Goal: Task Accomplishment & Management: Use online tool/utility

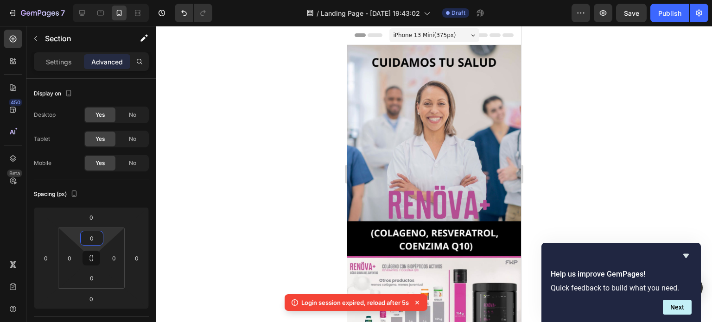
scroll to position [232, 0]
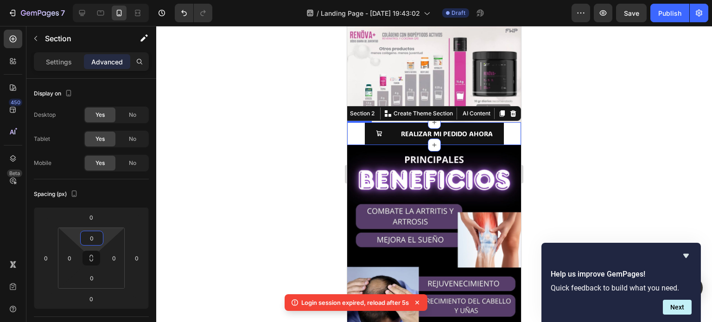
click at [349, 122] on div "REALIZAR MI PEDIDO AHORA Button" at bounding box center [434, 133] width 174 height 23
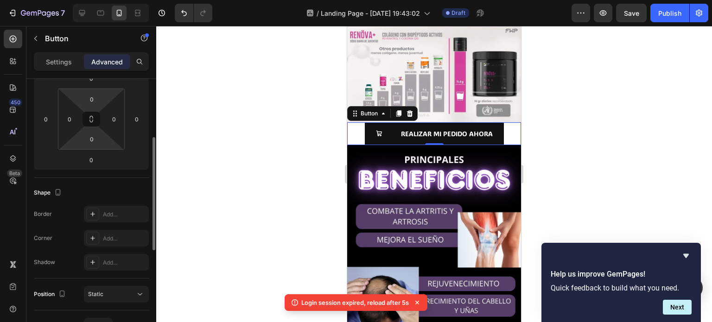
scroll to position [186, 0]
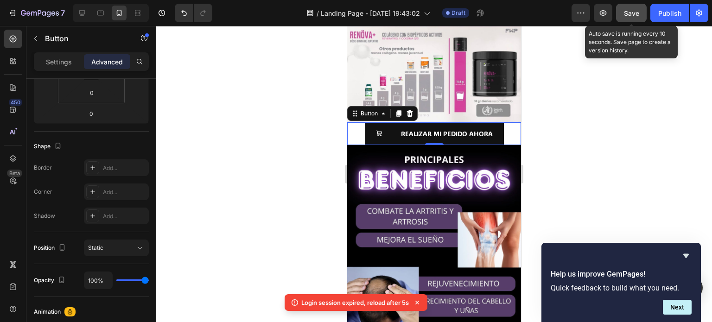
click at [628, 13] on span "Save" at bounding box center [631, 13] width 15 height 8
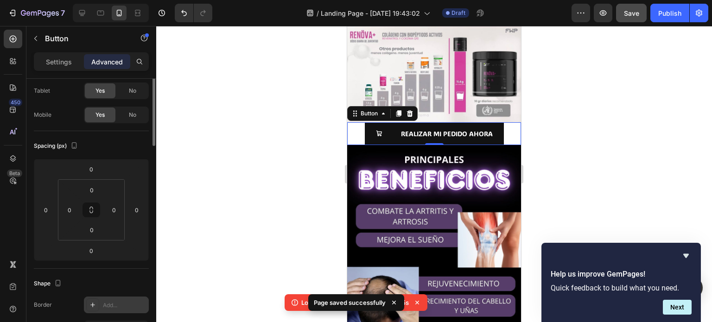
scroll to position [0, 0]
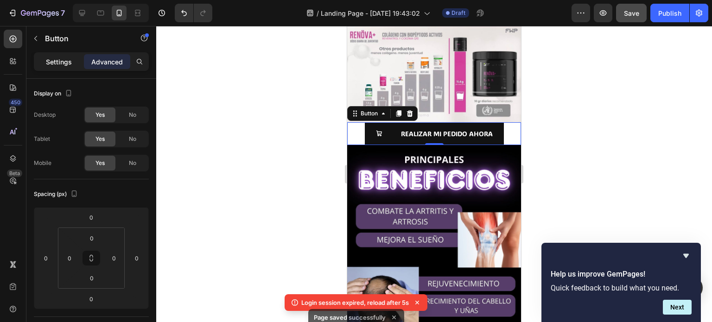
click at [68, 60] on p "Settings" at bounding box center [59, 62] width 26 height 10
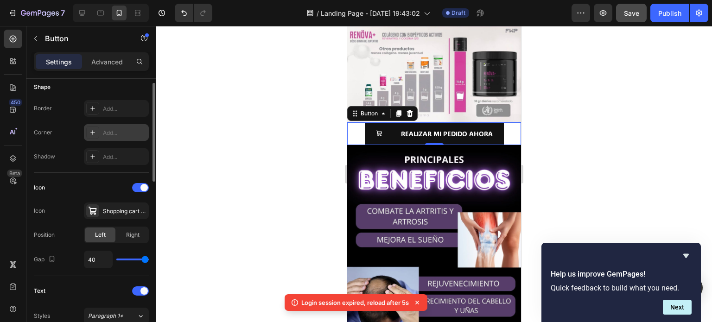
scroll to position [93, 0]
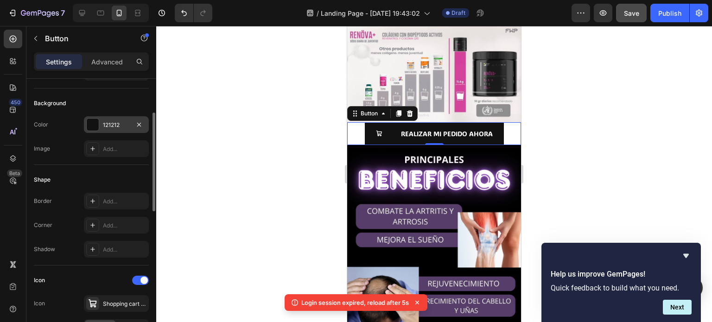
click at [119, 126] on div "121212" at bounding box center [116, 125] width 27 height 8
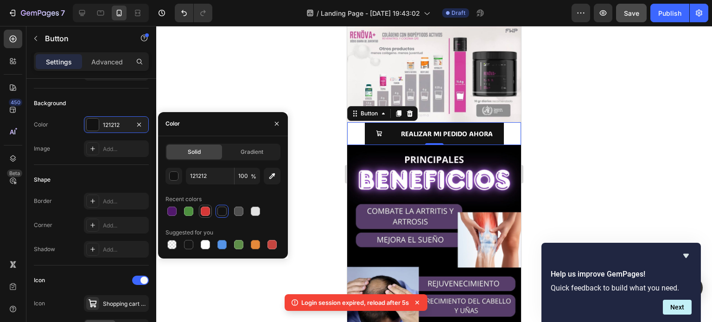
click at [209, 213] on div at bounding box center [205, 211] width 9 height 9
type input "D63837"
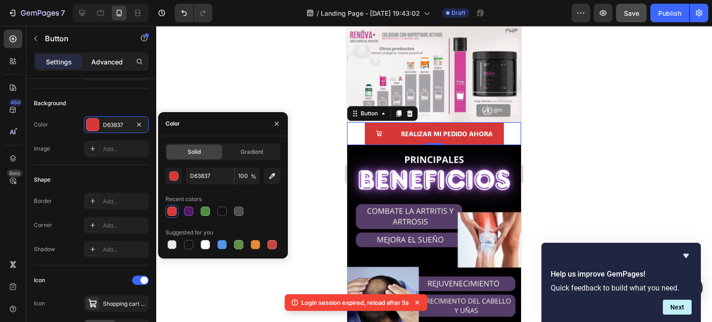
click at [110, 63] on p "Advanced" at bounding box center [107, 62] width 32 height 10
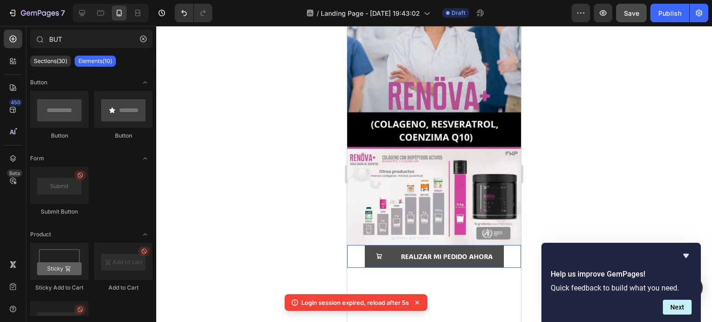
scroll to position [0, 0]
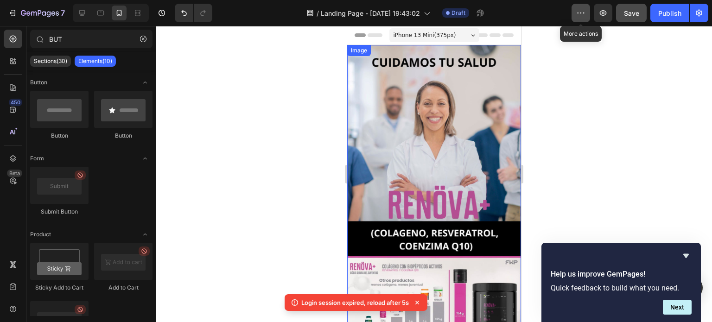
click at [578, 13] on icon "button" at bounding box center [581, 12] width 9 height 9
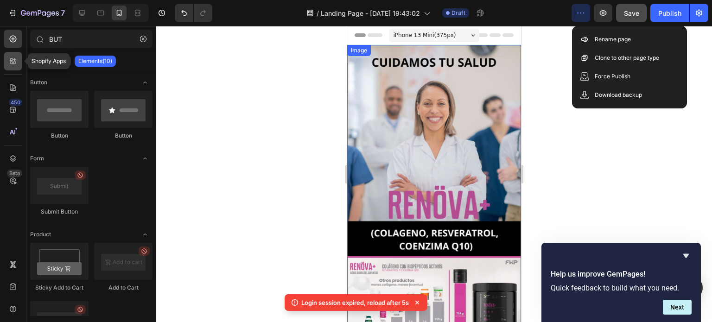
click at [15, 64] on icon at bounding box center [12, 61] width 9 height 9
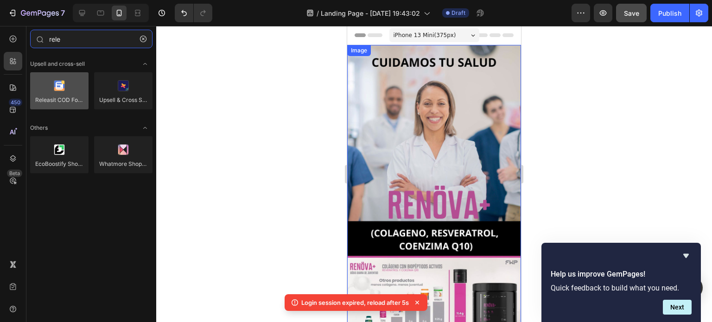
type input "rele"
click at [58, 88] on div at bounding box center [59, 90] width 58 height 37
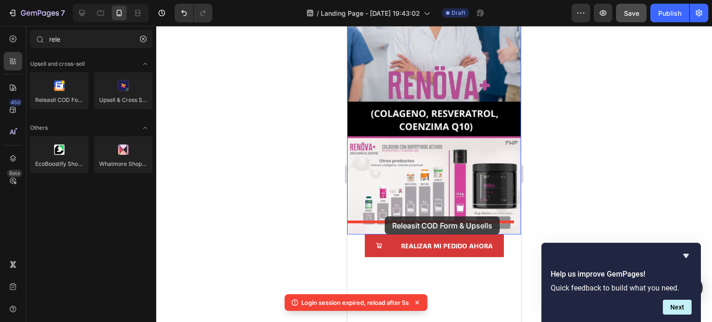
scroll to position [139, 0]
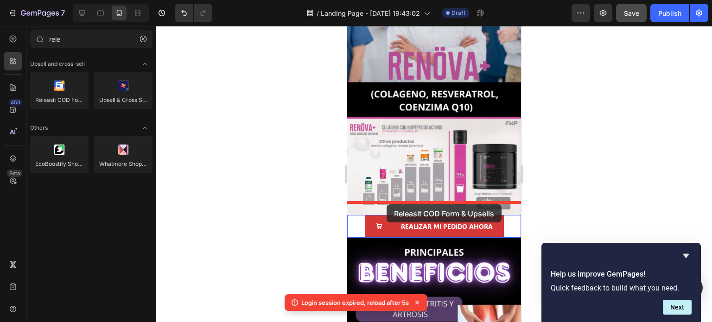
drag, startPoint x: 405, startPoint y: 114, endPoint x: 387, endPoint y: 205, distance: 92.2
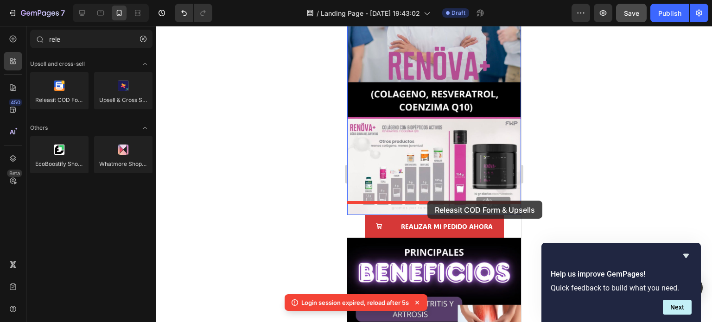
drag, startPoint x: 412, startPoint y: 117, endPoint x: 428, endPoint y: 200, distance: 84.5
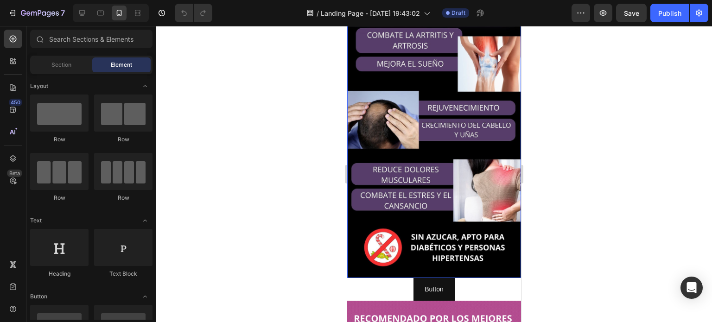
scroll to position [417, 0]
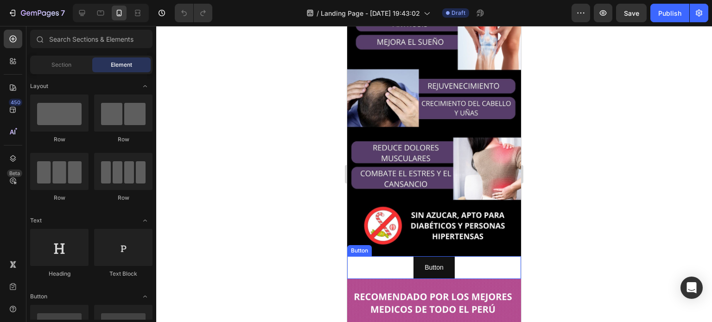
click at [389, 257] on div "Button Button" at bounding box center [434, 268] width 174 height 23
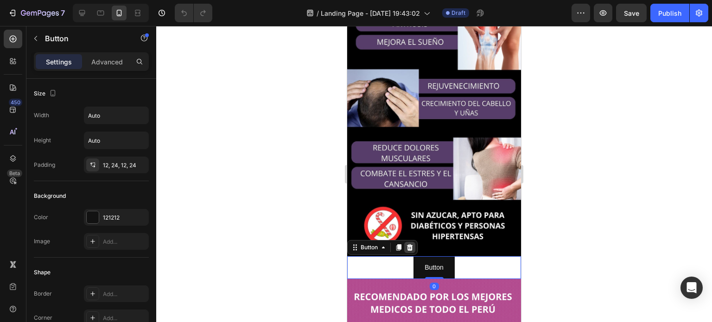
click at [408, 244] on icon at bounding box center [409, 247] width 7 height 7
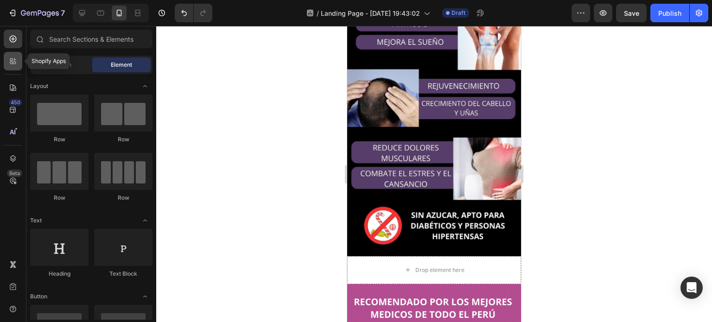
click at [12, 65] on icon at bounding box center [12, 61] width 9 height 9
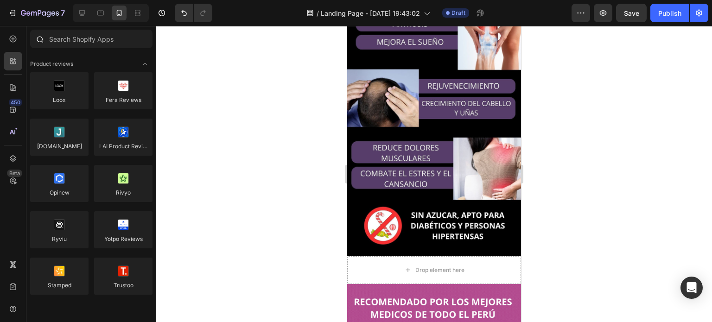
click at [81, 49] on div at bounding box center [91, 41] width 130 height 22
click at [87, 38] on input "text" at bounding box center [91, 39] width 122 height 19
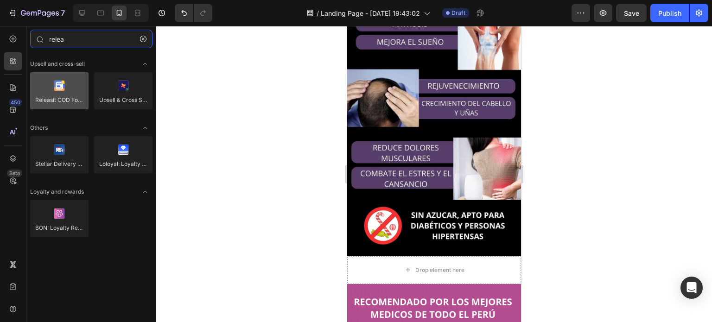
type input "relea"
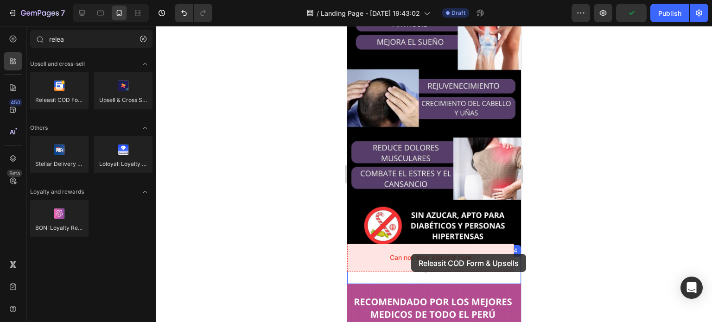
drag, startPoint x: 403, startPoint y: 116, endPoint x: 412, endPoint y: 254, distance: 138.5
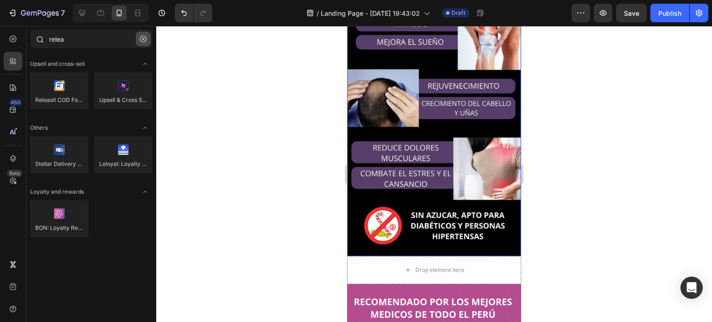
click at [142, 40] on icon "button" at bounding box center [143, 39] width 3 height 3
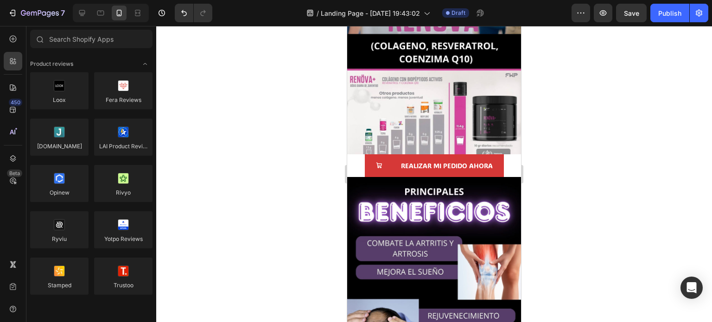
scroll to position [186, 0]
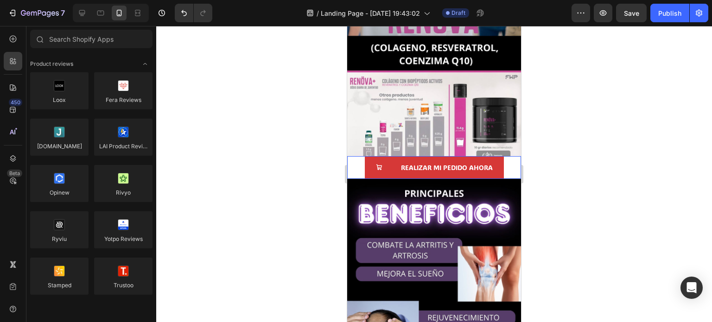
click at [353, 169] on div "REALIZAR MI PEDIDO AHORA Button" at bounding box center [434, 167] width 174 height 23
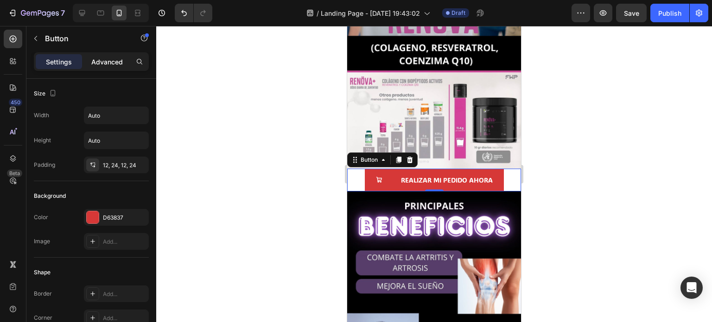
click at [102, 65] on p "Advanced" at bounding box center [107, 62] width 32 height 10
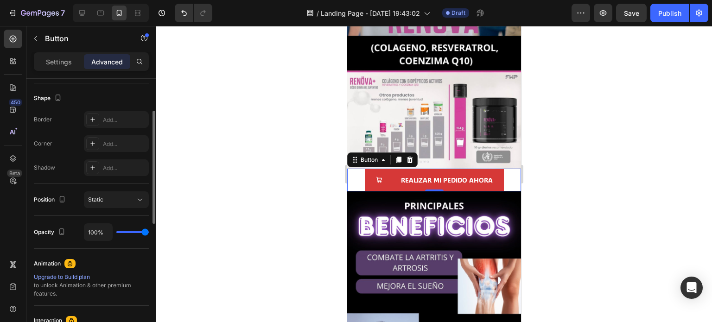
scroll to position [187, 0]
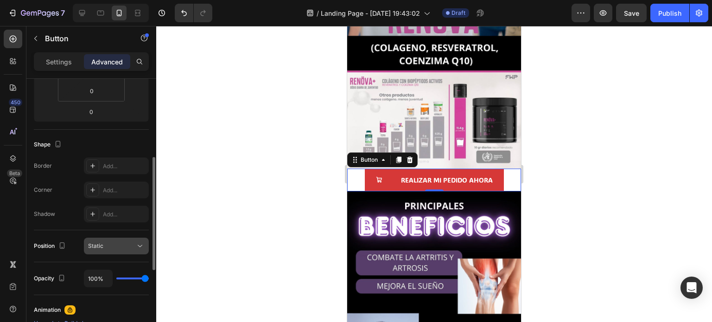
click at [139, 244] on icon at bounding box center [139, 246] width 9 height 9
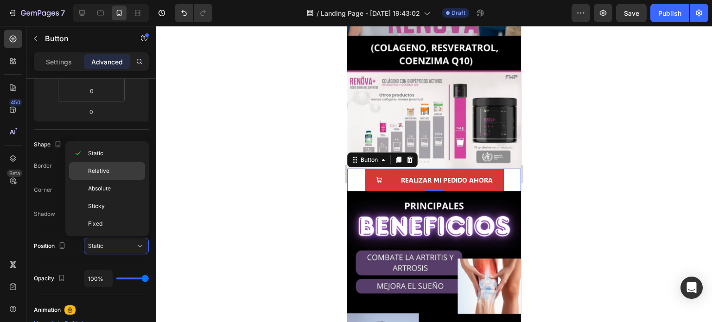
click at [111, 171] on p "Relative" at bounding box center [114, 171] width 53 height 8
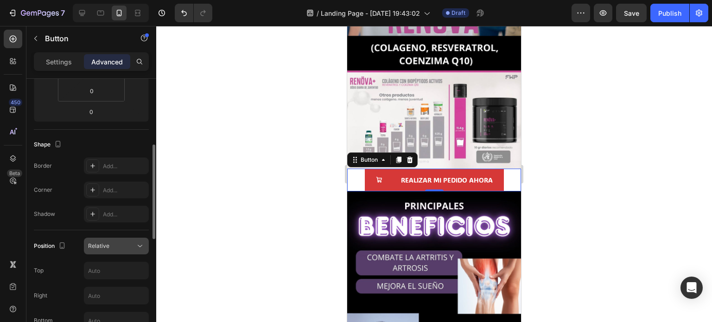
click at [143, 243] on icon at bounding box center [139, 246] width 9 height 9
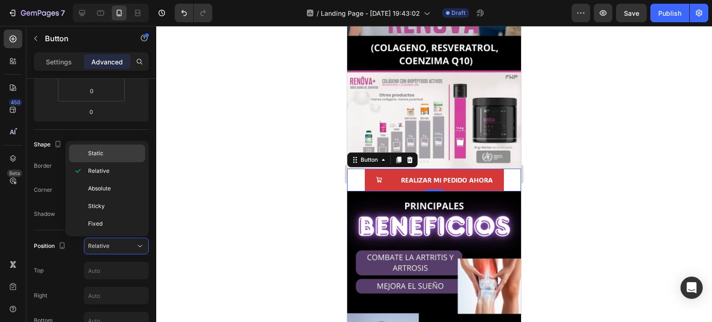
click at [115, 155] on p "Static" at bounding box center [114, 153] width 53 height 8
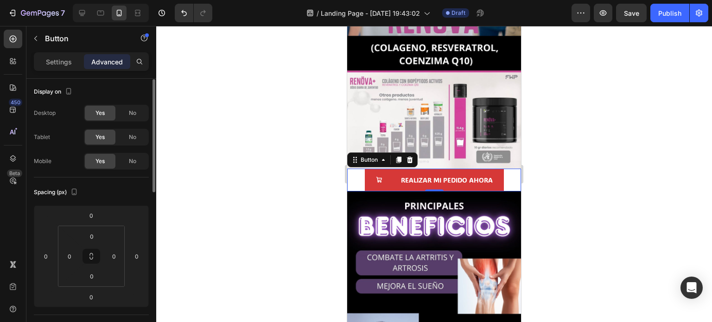
scroll to position [0, 0]
click at [52, 60] on p "Settings" at bounding box center [59, 62] width 26 height 10
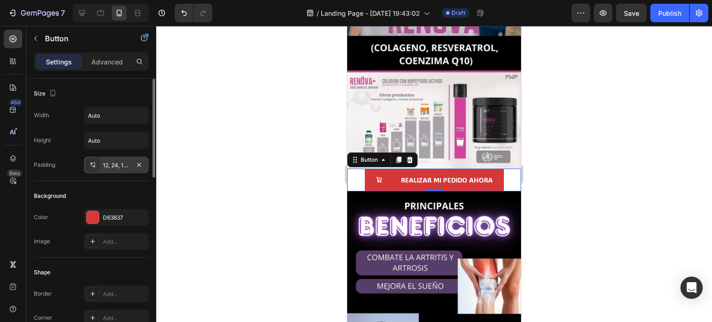
click at [118, 167] on div "12, 24, 12, 24" at bounding box center [116, 165] width 27 height 8
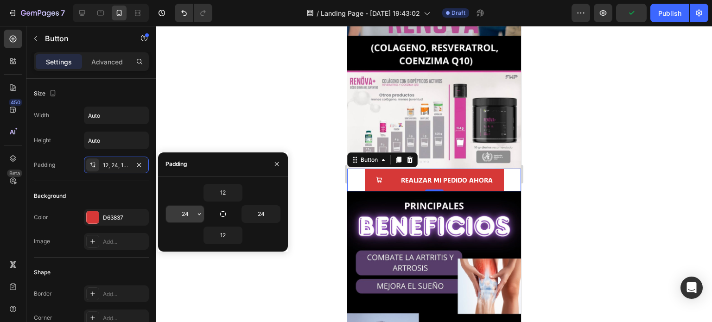
click at [179, 218] on input "24" at bounding box center [185, 214] width 38 height 17
click at [200, 215] on icon "button" at bounding box center [199, 214] width 7 height 7
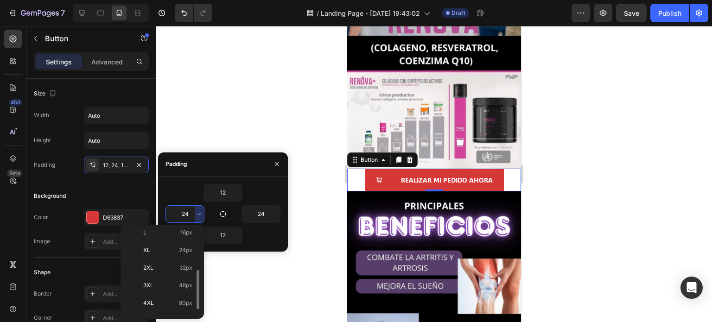
scroll to position [105, 0]
click at [184, 287] on span "80px" at bounding box center [185, 291] width 13 height 8
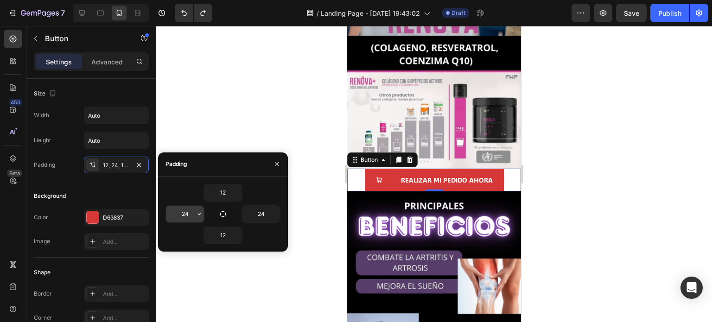
click at [183, 211] on input "24" at bounding box center [185, 214] width 38 height 17
type input "50"
click at [263, 213] on input "24" at bounding box center [261, 214] width 38 height 17
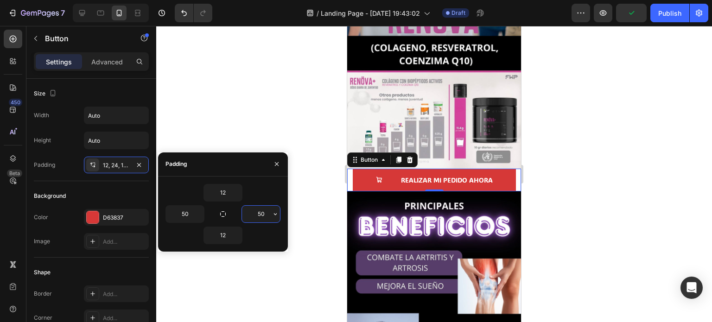
click at [263, 213] on input "50" at bounding box center [261, 214] width 38 height 17
type input "55"
click at [182, 215] on input "50" at bounding box center [185, 214] width 38 height 17
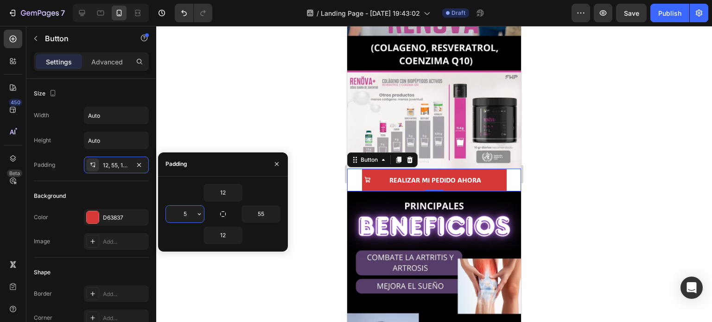
type input "50"
click at [639, 193] on div at bounding box center [434, 174] width 556 height 296
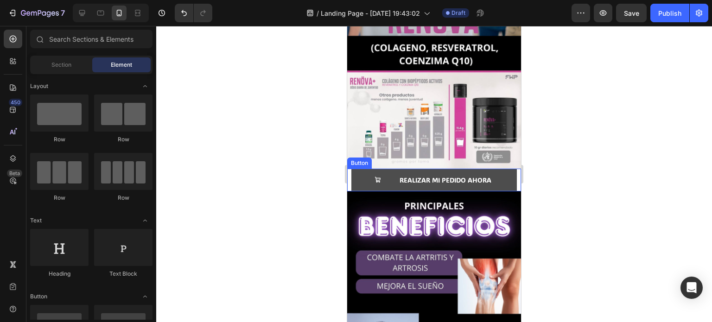
click at [385, 169] on button "REALIZAR MI PEDIDO AHORA" at bounding box center [435, 180] width 166 height 23
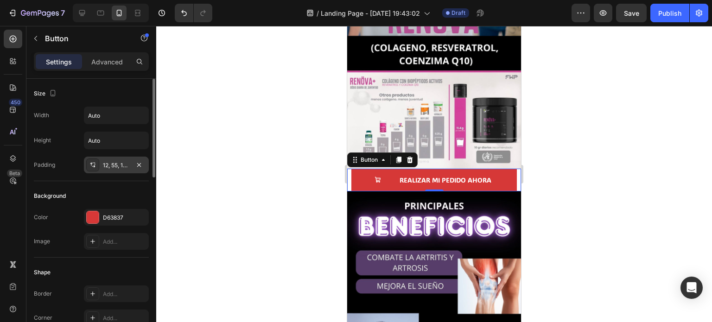
click at [117, 167] on div "12, 55, 12, 50" at bounding box center [116, 165] width 27 height 8
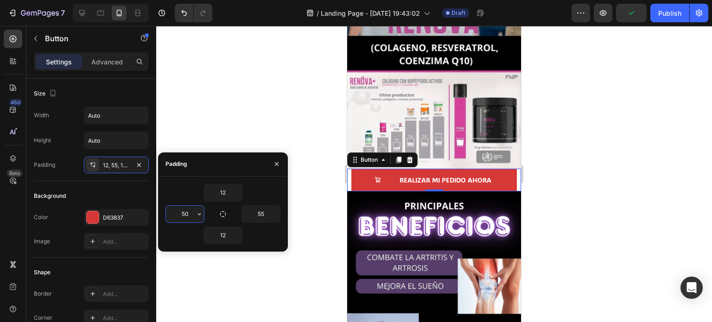
click at [191, 215] on input "50" at bounding box center [185, 214] width 38 height 17
type input "52"
click at [320, 228] on div at bounding box center [434, 174] width 556 height 296
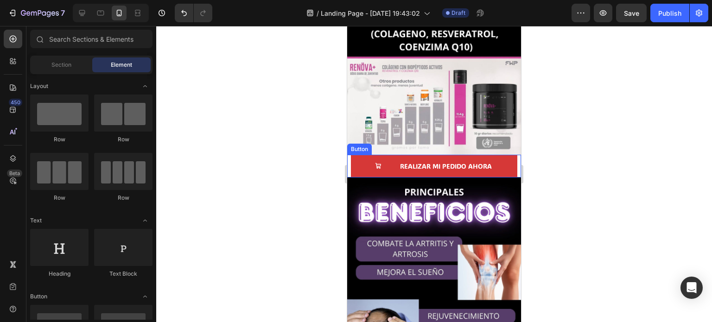
scroll to position [232, 0]
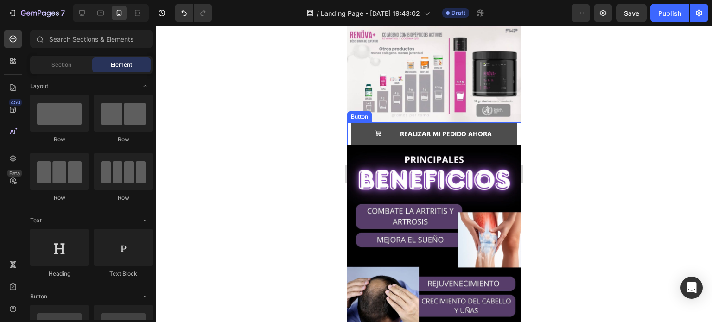
click at [394, 128] on div "REALIZAR MI PEDIDO AHORA" at bounding box center [433, 134] width 117 height 12
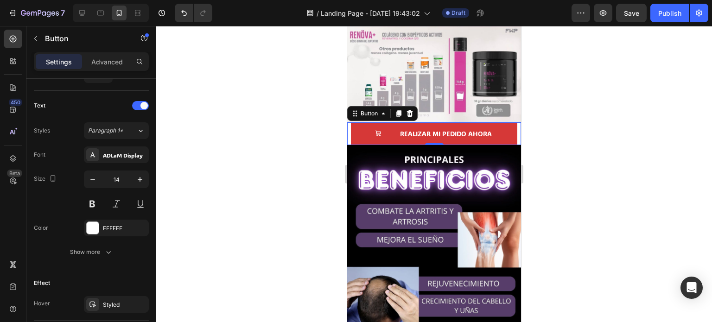
scroll to position [467, 0]
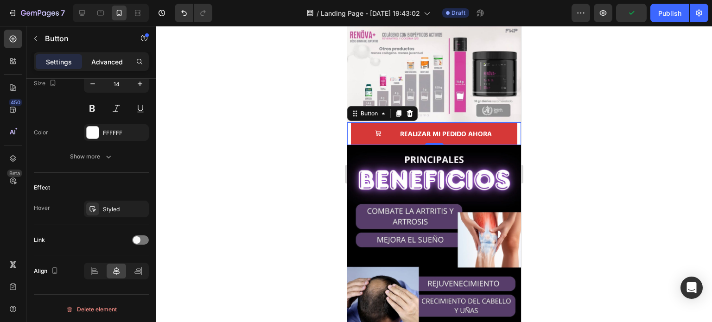
click at [112, 60] on p "Advanced" at bounding box center [107, 62] width 32 height 10
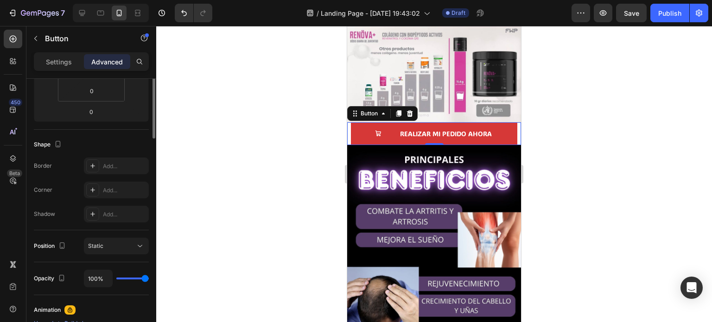
scroll to position [0, 0]
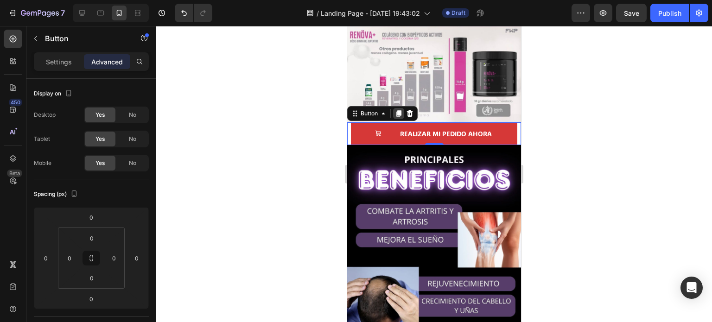
click at [401, 110] on icon at bounding box center [399, 113] width 5 height 6
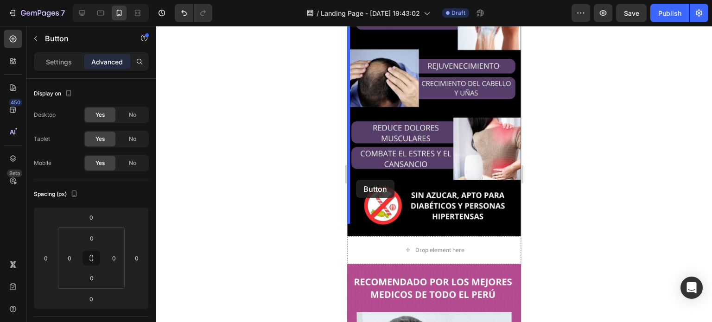
scroll to position [464, 0]
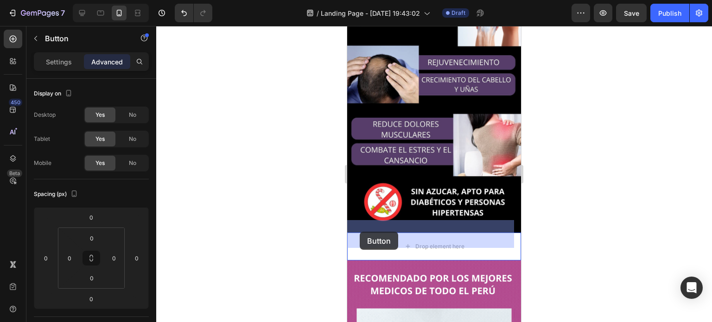
drag, startPoint x: 351, startPoint y: 139, endPoint x: 360, endPoint y: 232, distance: 93.7
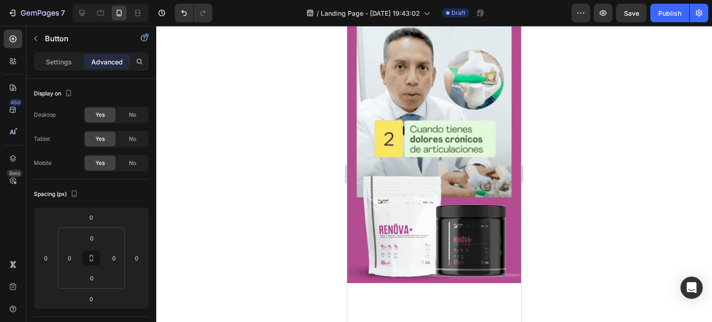
scroll to position [742, 0]
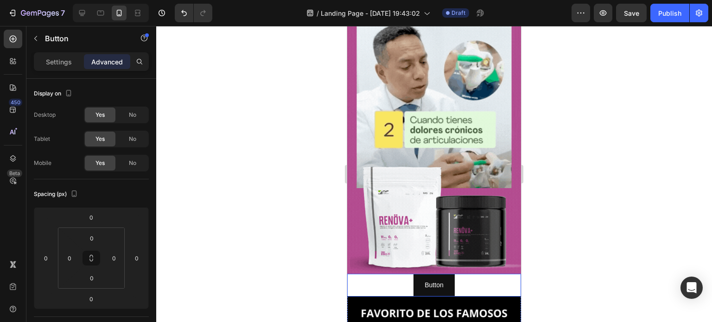
click at [387, 274] on div "Button Button" at bounding box center [434, 285] width 174 height 23
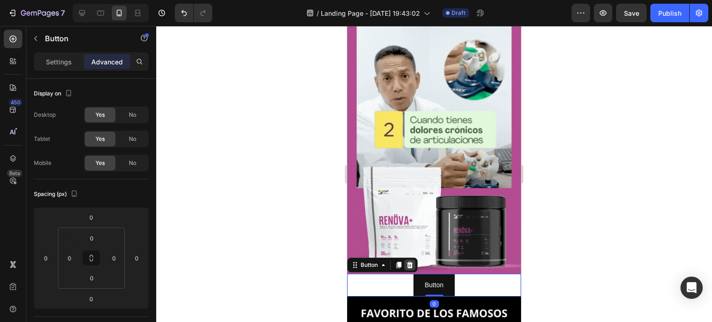
click at [412, 262] on icon at bounding box center [410, 265] width 6 height 6
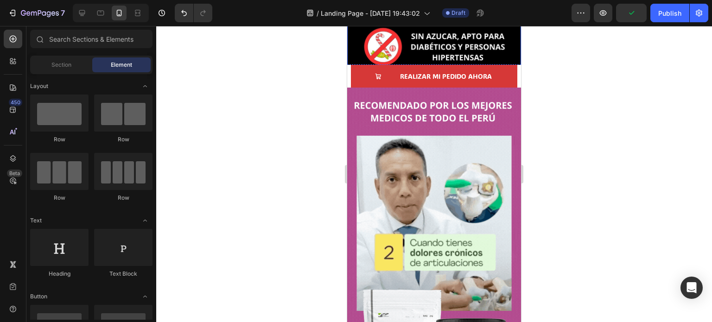
scroll to position [603, 0]
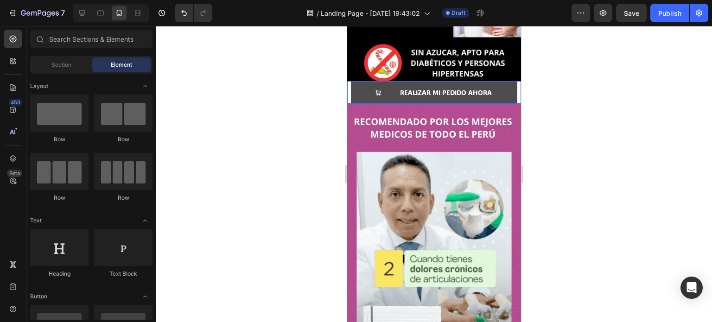
click at [394, 89] on div "REALIZAR MI PEDIDO AHORA" at bounding box center [433, 93] width 117 height 12
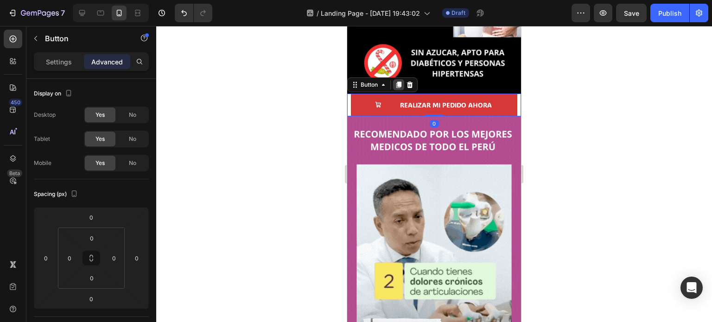
click at [398, 82] on icon at bounding box center [399, 85] width 5 height 6
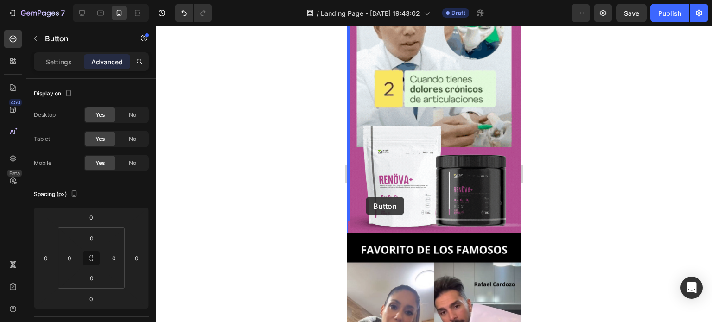
scroll to position [835, 0]
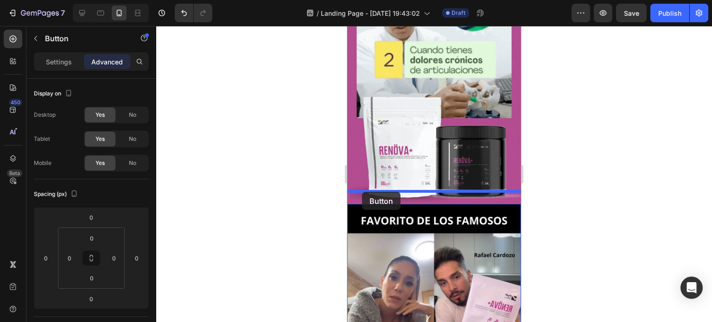
drag, startPoint x: 360, startPoint y: 113, endPoint x: 362, endPoint y: 192, distance: 79.3
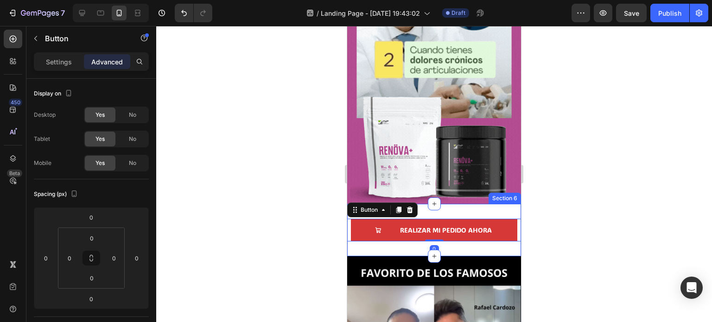
click at [455, 204] on div "REALIZAR MI PEDIDO AHORA Button 0 Section 6" at bounding box center [434, 230] width 174 height 52
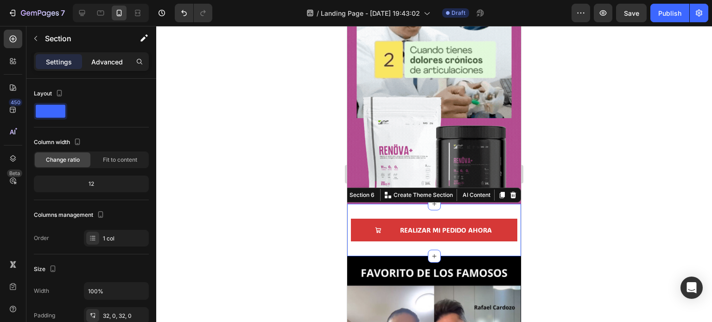
click at [108, 64] on p "Advanced" at bounding box center [107, 62] width 32 height 10
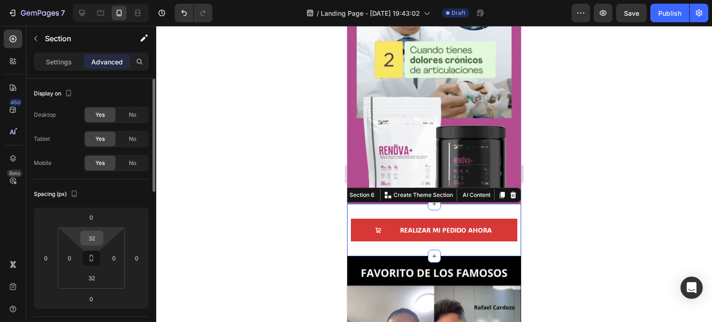
click at [92, 233] on input "32" at bounding box center [92, 238] width 19 height 14
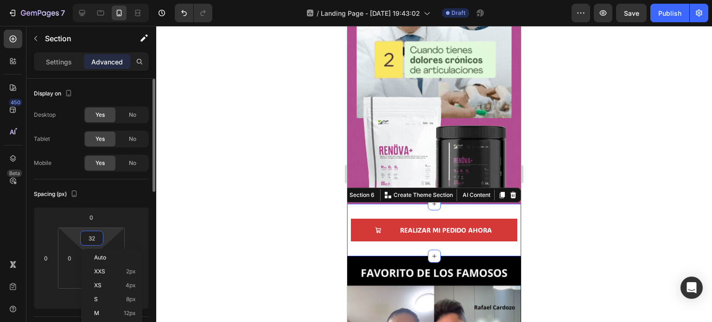
click at [92, 233] on input "32" at bounding box center [92, 238] width 19 height 14
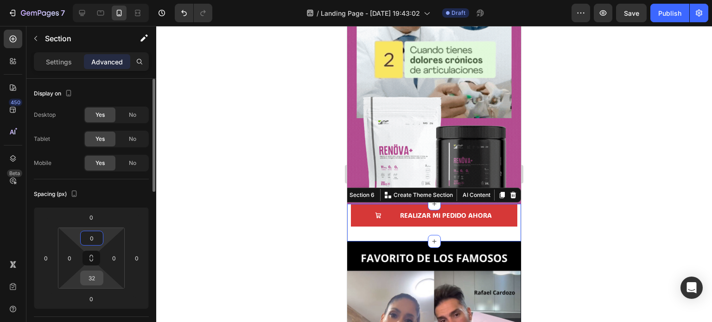
type input "0"
click at [94, 276] on input "32" at bounding box center [92, 278] width 19 height 14
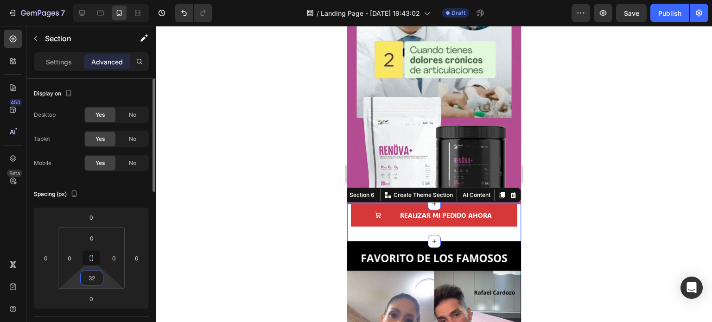
click at [94, 276] on input "32" at bounding box center [92, 278] width 19 height 14
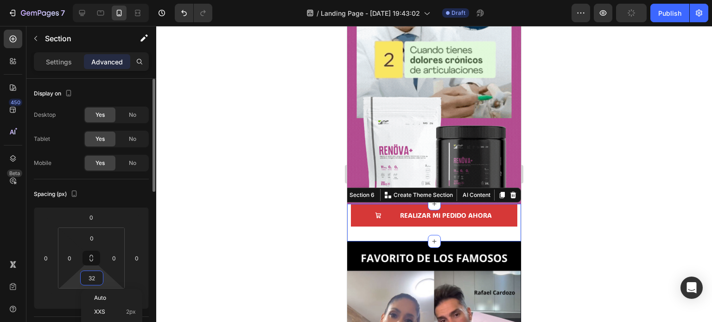
type input "0"
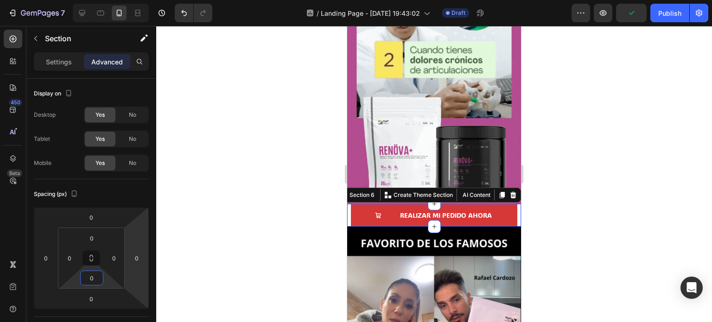
click at [205, 242] on div at bounding box center [434, 174] width 556 height 296
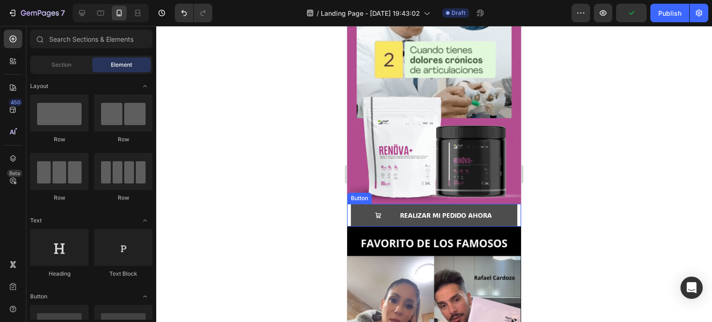
click at [380, 204] on button "REALIZAR MI PEDIDO AHORA" at bounding box center [434, 215] width 167 height 23
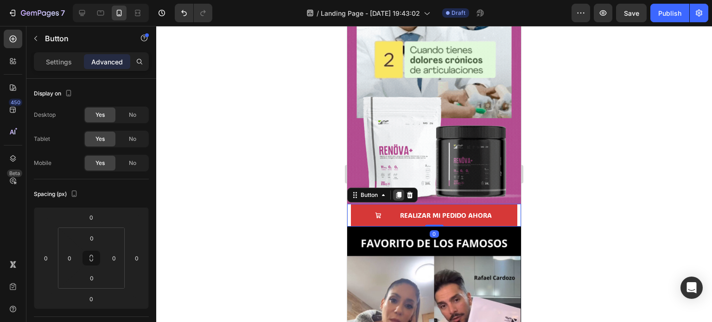
click at [401, 192] on icon at bounding box center [398, 195] width 7 height 7
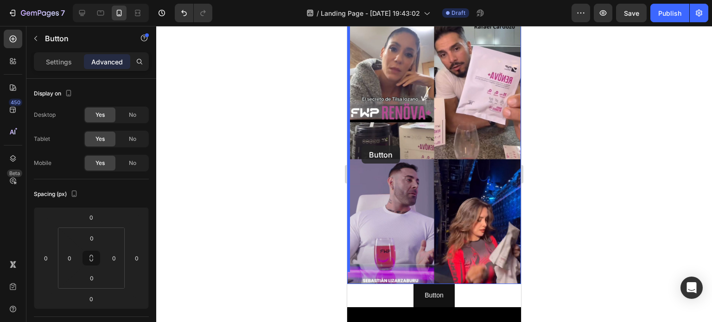
scroll to position [1113, 0]
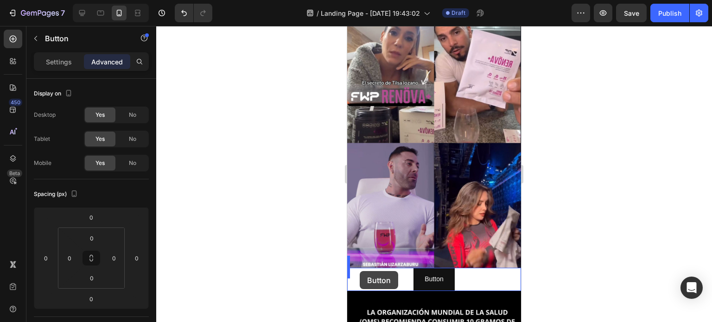
drag, startPoint x: 358, startPoint y: 225, endPoint x: 360, endPoint y: 271, distance: 46.9
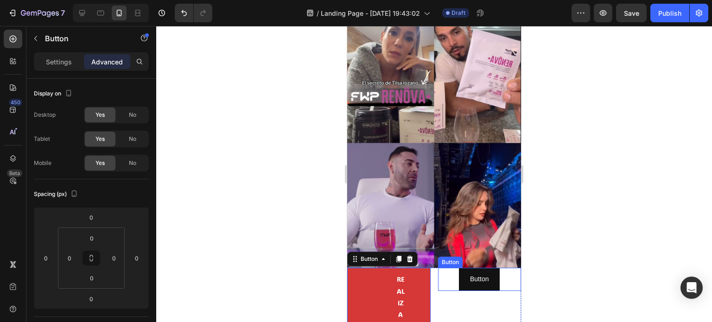
click at [438, 270] on div "Button Button" at bounding box center [479, 279] width 83 height 23
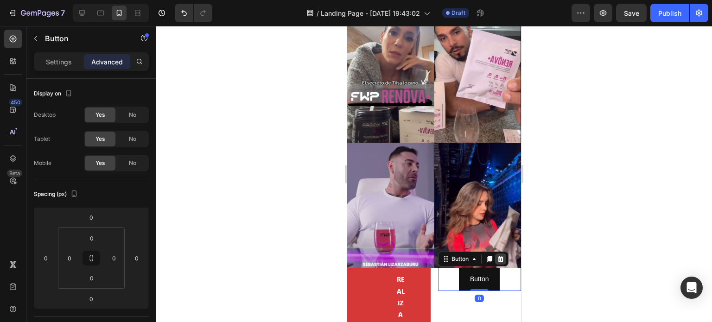
click at [498, 256] on icon at bounding box center [501, 259] width 6 height 6
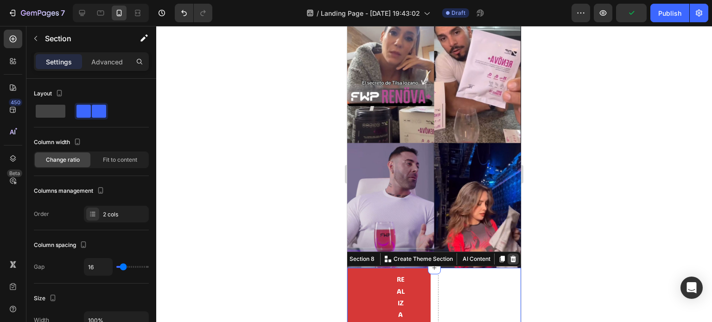
click at [511, 256] on icon at bounding box center [514, 259] width 6 height 6
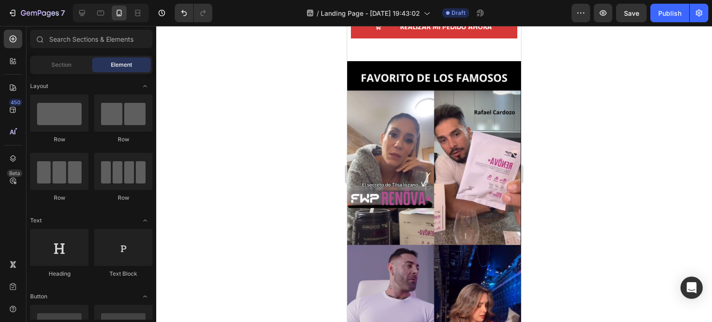
scroll to position [928, 0]
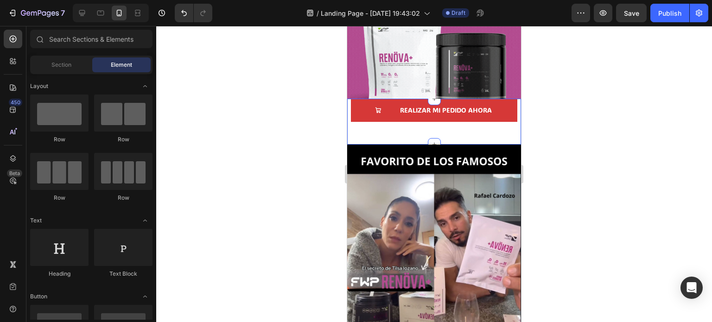
click at [395, 128] on div "REALIZAR MI PEDIDO AHORA Button" at bounding box center [434, 121] width 174 height 45
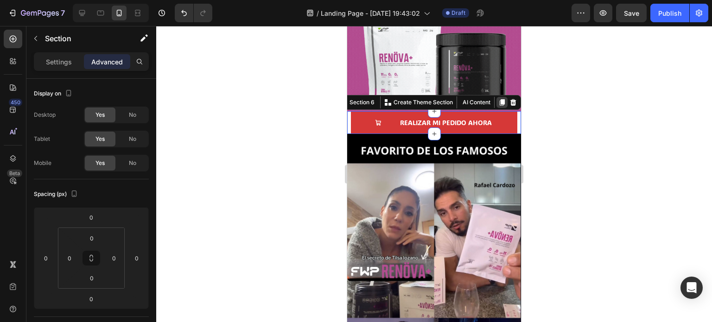
click at [500, 99] on icon at bounding box center [502, 102] width 5 height 6
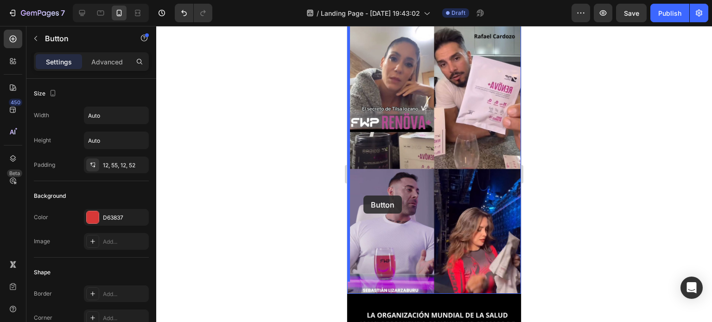
scroll to position [1113, 0]
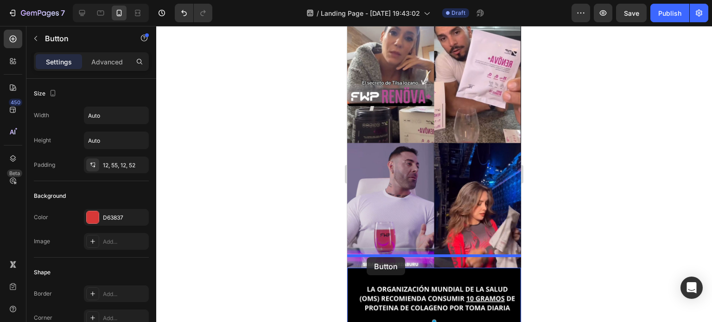
drag, startPoint x: 362, startPoint y: 134, endPoint x: 367, endPoint y: 257, distance: 123.5
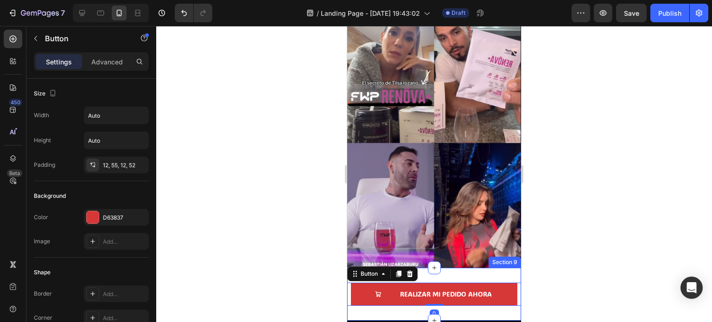
click at [473, 268] on div "REALIZAR MI PEDIDO AHORA Button 0 Section 9" at bounding box center [434, 294] width 174 height 52
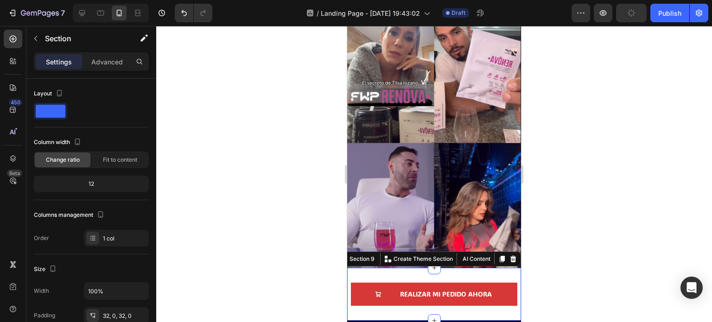
drag, startPoint x: 375, startPoint y: 252, endPoint x: 377, endPoint y: 266, distance: 14.0
click at [375, 253] on div "Section 9 You can create reusable sections Create Theme Section AI Content Writ…" at bounding box center [428, 259] width 185 height 15
click at [376, 268] on div "REALIZAR MI PEDIDO AHORA Button Section 9 You can create reusable sections Crea…" at bounding box center [434, 294] width 174 height 52
click at [108, 63] on p "Advanced" at bounding box center [107, 62] width 32 height 10
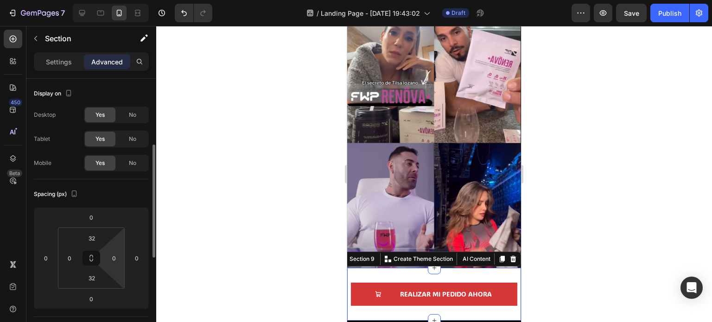
scroll to position [46, 0]
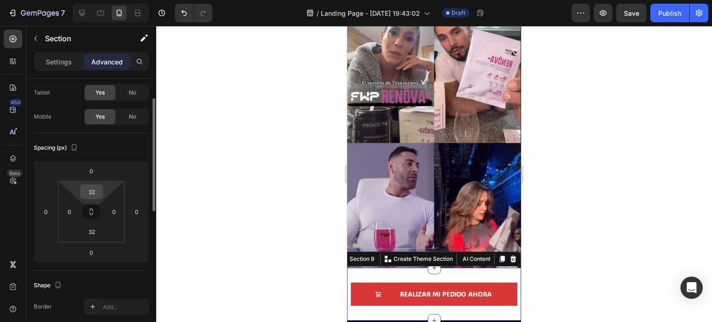
click at [93, 193] on input "32" at bounding box center [92, 192] width 19 height 14
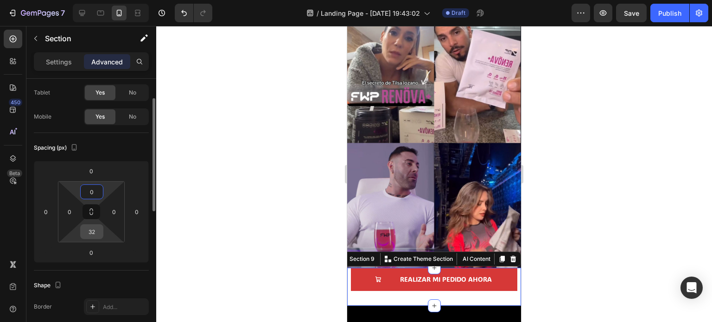
type input "0"
click at [96, 233] on input "32" at bounding box center [92, 232] width 19 height 14
type input "0"
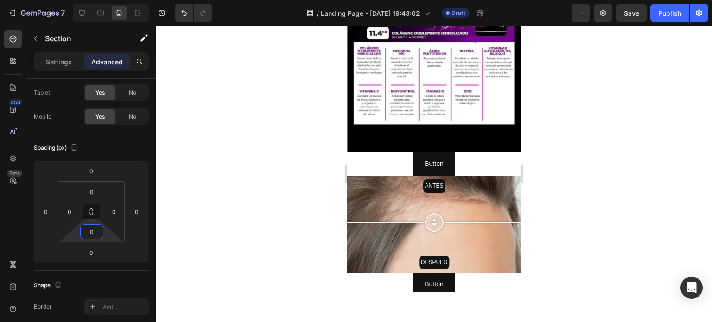
scroll to position [1577, 0]
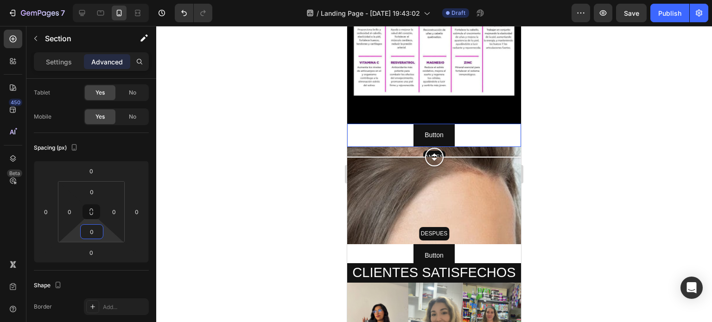
click at [375, 124] on div "Button Button" at bounding box center [434, 135] width 174 height 23
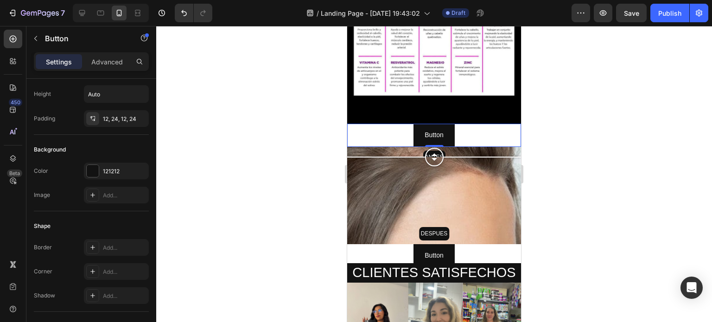
scroll to position [0, 0]
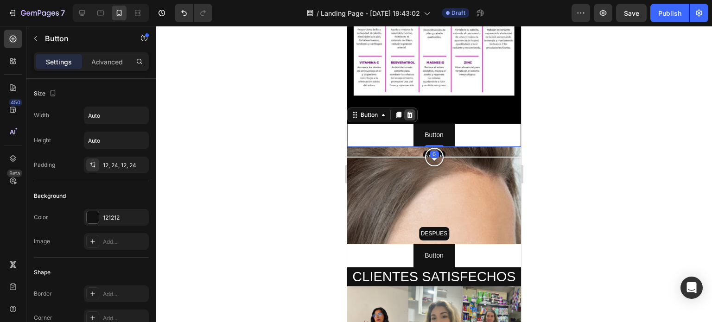
click at [410, 112] on icon at bounding box center [410, 115] width 6 height 6
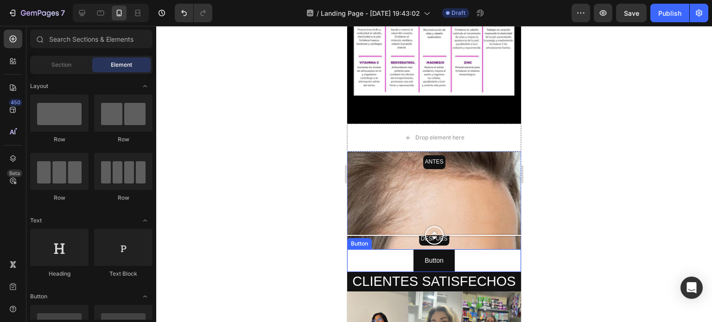
click at [383, 250] on div "Button Button" at bounding box center [434, 261] width 174 height 23
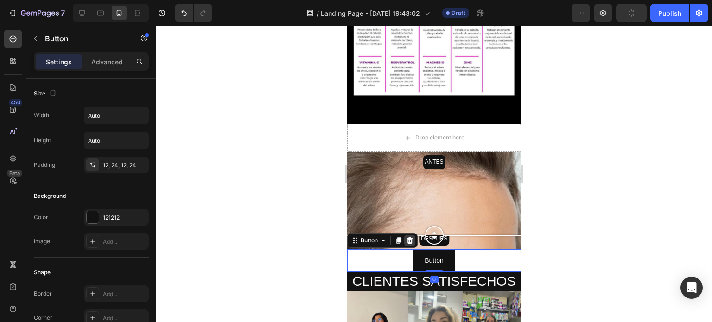
click at [411, 237] on icon at bounding box center [410, 240] width 6 height 6
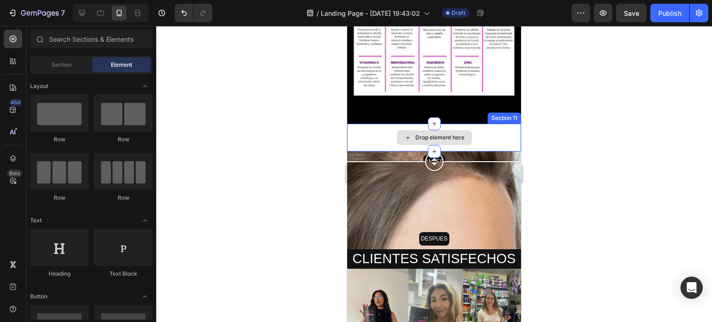
click at [368, 124] on div "Drop element here" at bounding box center [434, 138] width 174 height 28
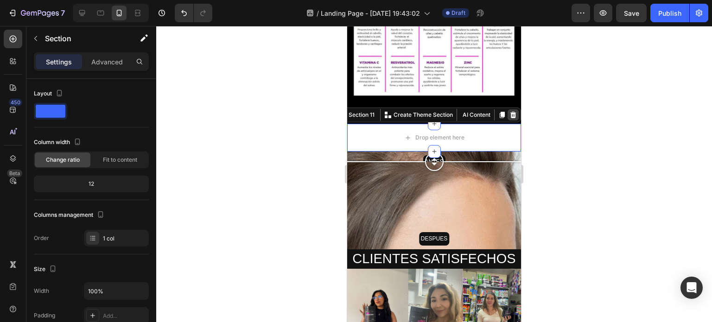
click at [510, 111] on icon at bounding box center [513, 114] width 7 height 7
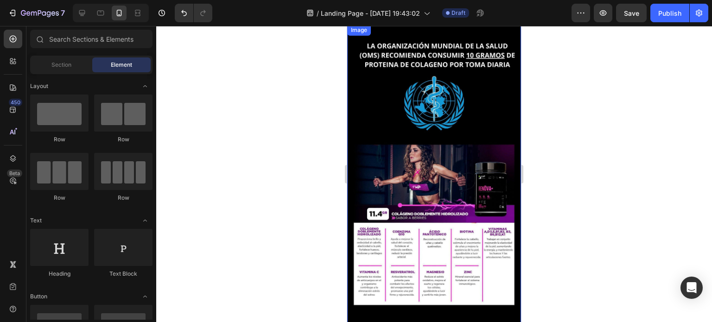
scroll to position [1345, 0]
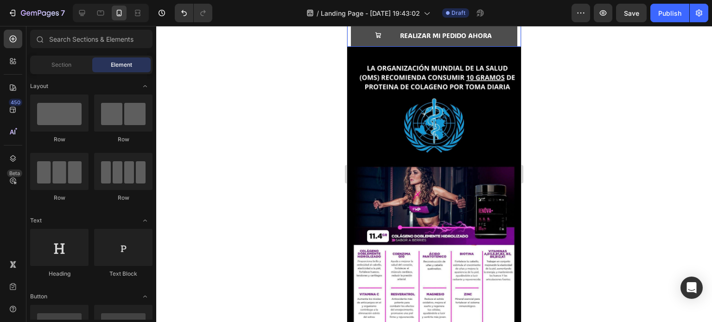
click at [367, 39] on button "REALIZAR MI PEDIDO AHORA" at bounding box center [434, 35] width 167 height 23
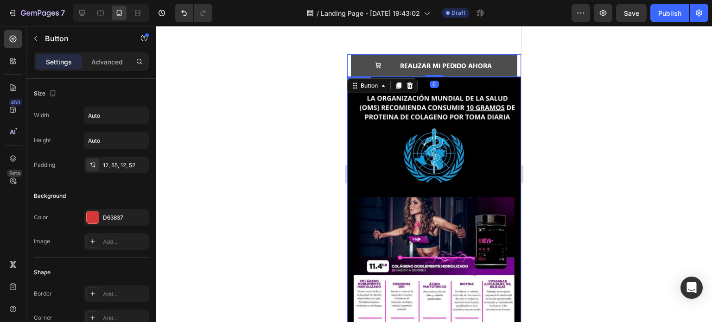
scroll to position [1299, 0]
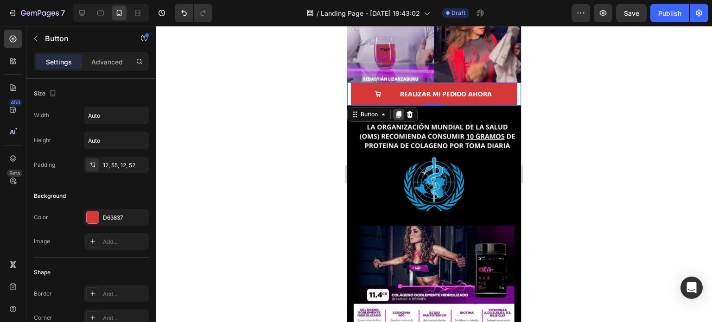
click at [397, 111] on icon at bounding box center [398, 114] width 7 height 7
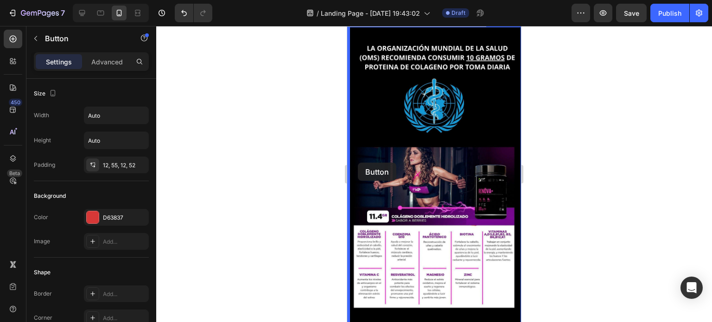
scroll to position [1531, 0]
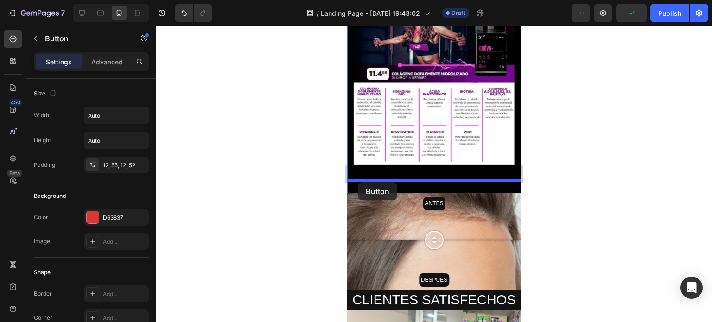
drag, startPoint x: 354, startPoint y: 85, endPoint x: 359, endPoint y: 182, distance: 97.5
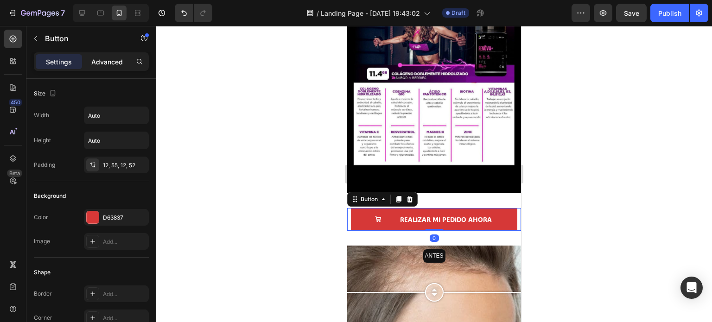
click at [110, 61] on p "Advanced" at bounding box center [107, 62] width 32 height 10
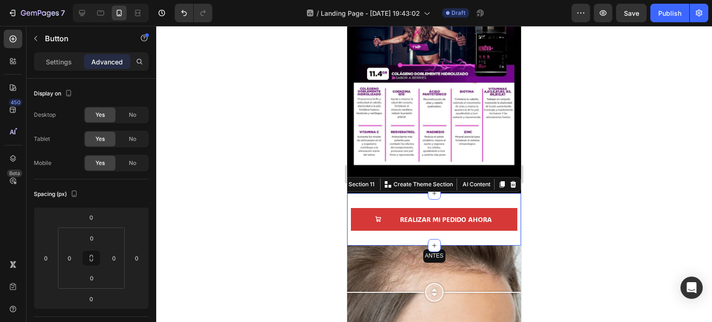
click at [480, 193] on div "REALIZAR MI PEDIDO AHORA Button Section 11 You can create reusable sections Cre…" at bounding box center [434, 219] width 174 height 52
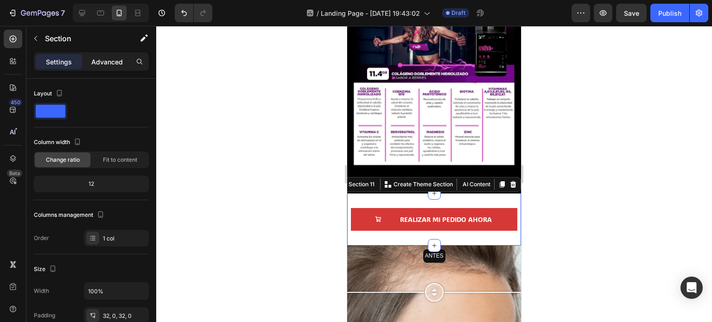
click at [106, 55] on div "Advanced" at bounding box center [107, 61] width 46 height 15
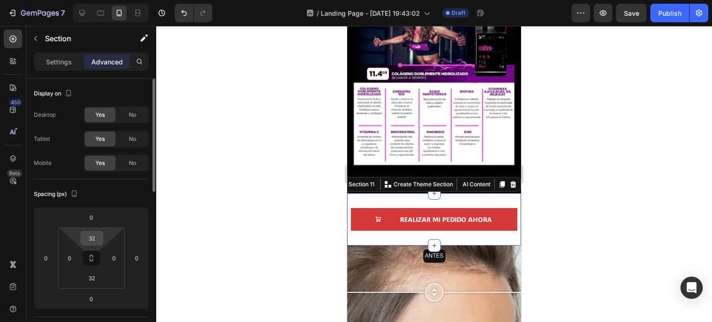
click at [96, 236] on input "32" at bounding box center [92, 238] width 19 height 14
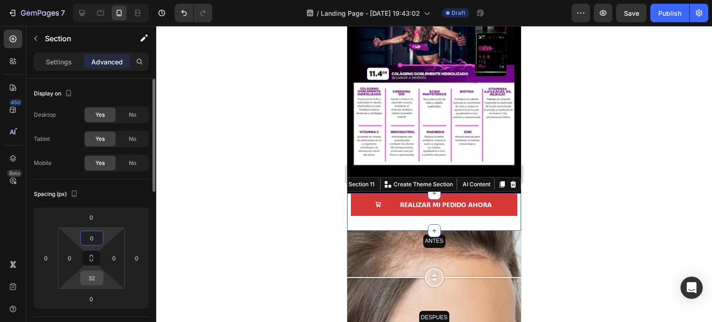
type input "0"
click at [93, 282] on input "32" at bounding box center [92, 278] width 19 height 14
type input "0"
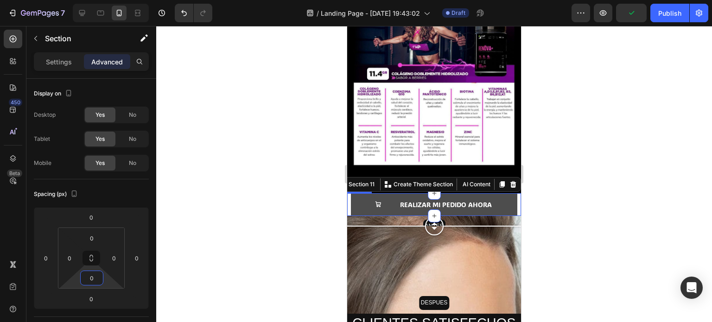
click at [360, 193] on button "REALIZAR MI PEDIDO AHORA" at bounding box center [434, 204] width 167 height 23
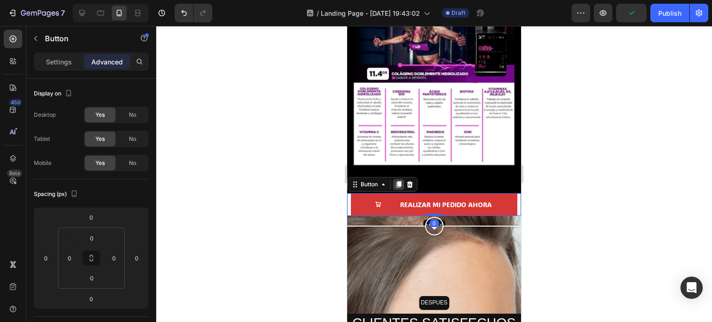
click at [399, 181] on icon at bounding box center [399, 184] width 5 height 6
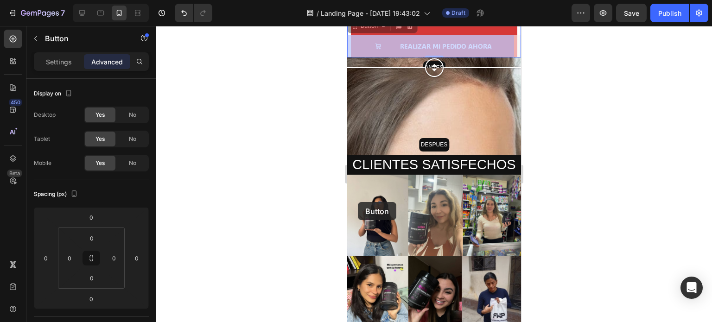
scroll to position [1716, 0]
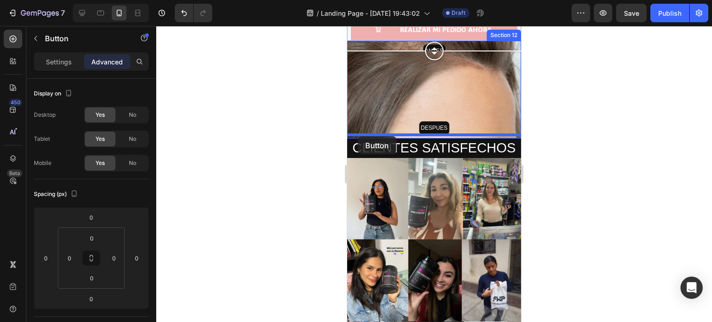
drag, startPoint x: 358, startPoint y: 194, endPoint x: 358, endPoint y: 136, distance: 58.0
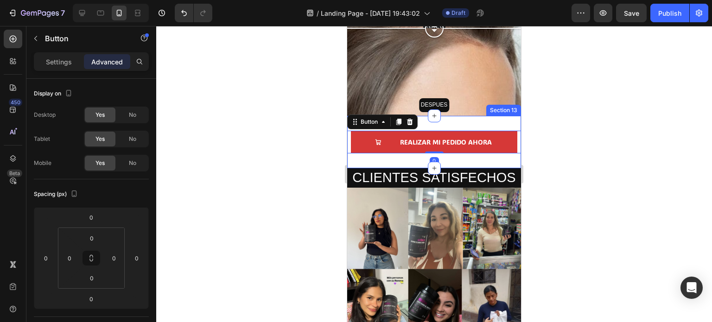
click at [490, 121] on div "REALIZAR MI PEDIDO AHORA Button 0 Section 13" at bounding box center [434, 142] width 174 height 52
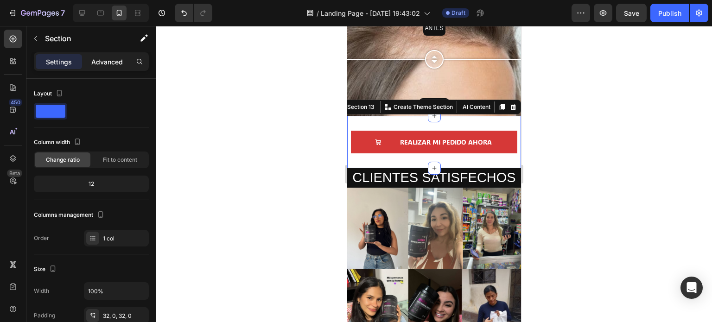
click at [113, 65] on p "Advanced" at bounding box center [107, 62] width 32 height 10
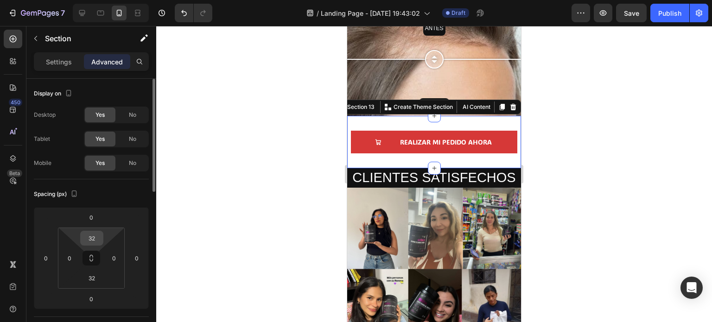
click at [98, 239] on input "32" at bounding box center [92, 238] width 19 height 14
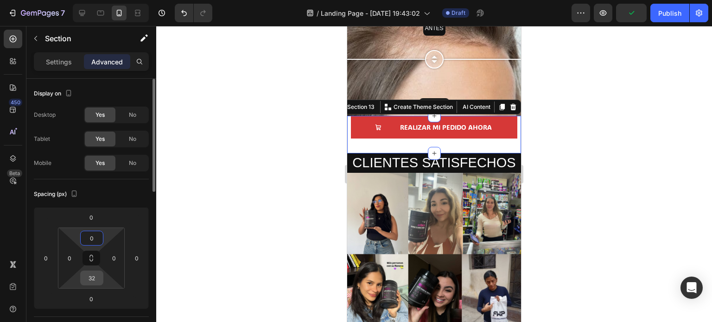
type input "0"
click at [96, 275] on input "32" at bounding box center [92, 278] width 19 height 14
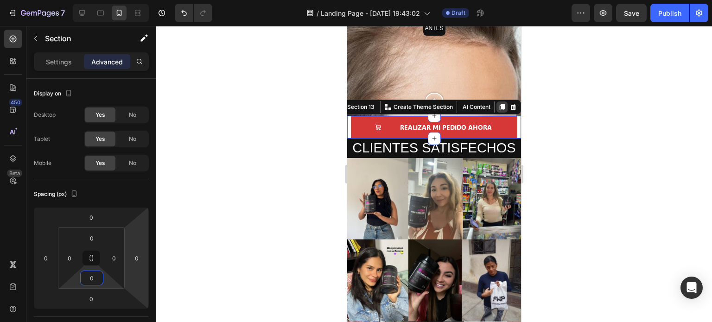
type input "0"
click at [500, 104] on icon at bounding box center [502, 107] width 5 height 6
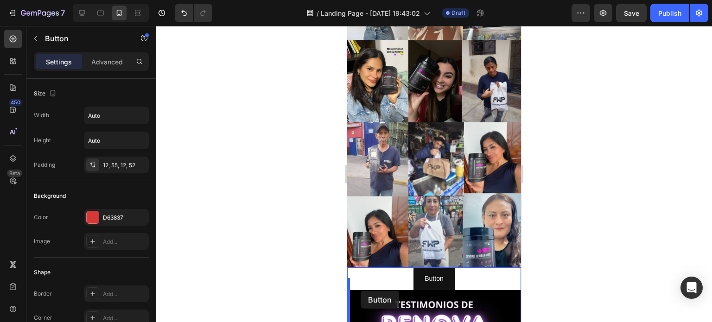
scroll to position [1939, 0]
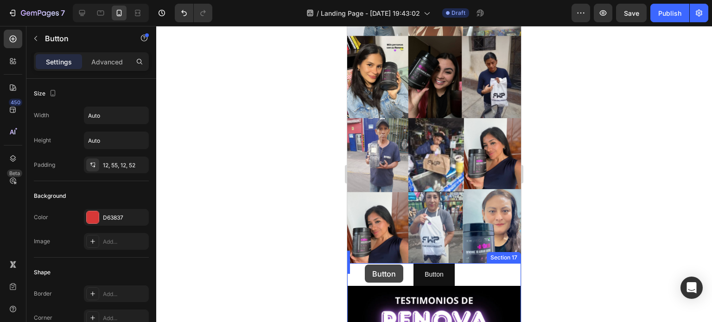
drag, startPoint x: 355, startPoint y: 142, endPoint x: 365, endPoint y: 265, distance: 122.9
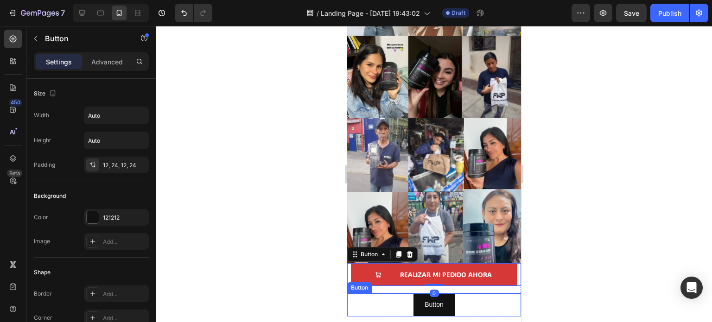
click at [369, 280] on div "REALIZAR MI PEDIDO AHORA Button 0 Button Button Row" at bounding box center [434, 289] width 174 height 53
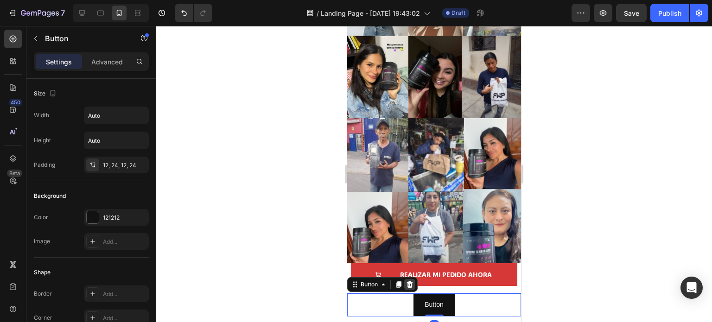
click at [412, 281] on icon at bounding box center [409, 284] width 7 height 7
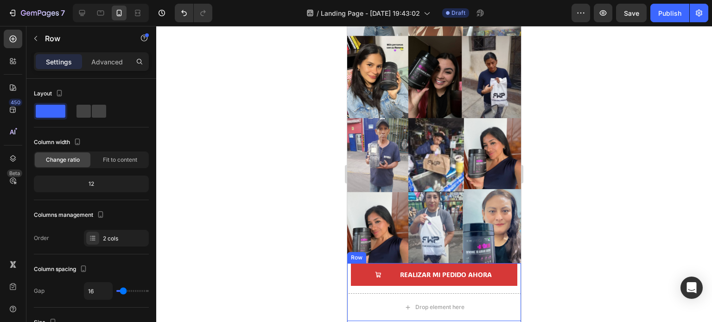
click at [417, 277] on div "REALIZAR MI PEDIDO AHORA Button Drop element here Row" at bounding box center [434, 292] width 174 height 58
click at [407, 251] on icon at bounding box center [404, 254] width 7 height 7
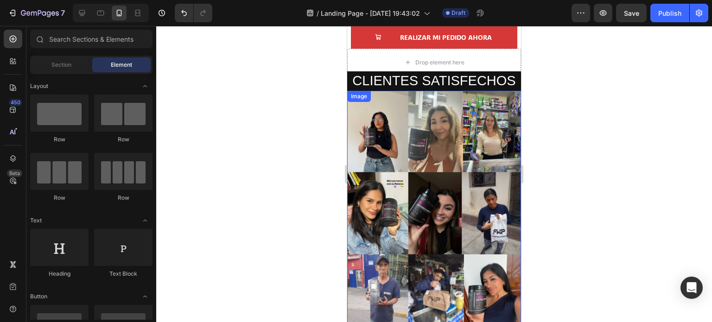
scroll to position [1800, 0]
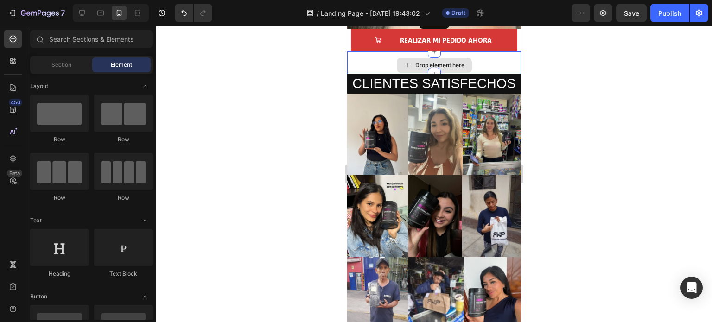
click at [354, 63] on div "Drop element here" at bounding box center [434, 65] width 174 height 28
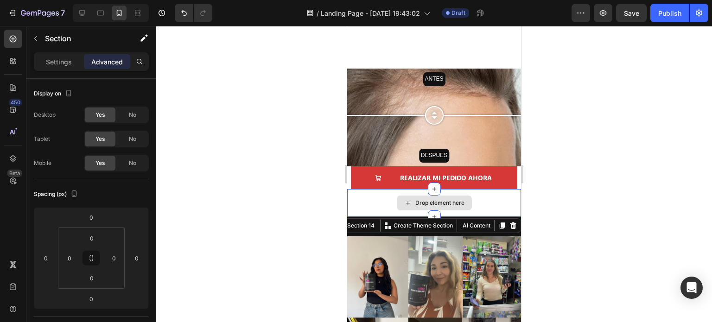
scroll to position [1661, 0]
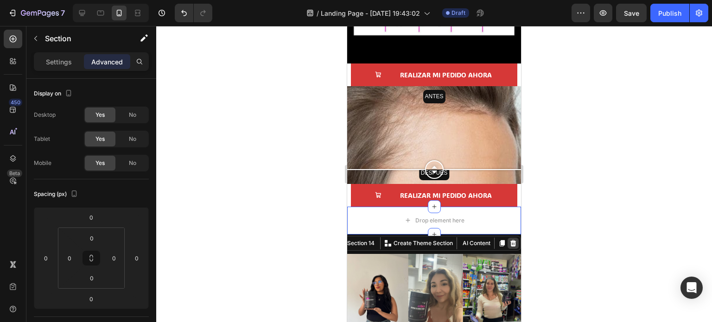
click at [510, 240] on icon at bounding box center [513, 243] width 7 height 7
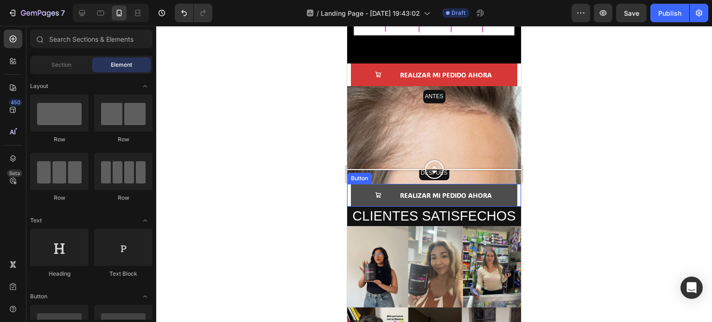
click at [351, 184] on button "REALIZAR MI PEDIDO AHORA" at bounding box center [434, 195] width 167 height 23
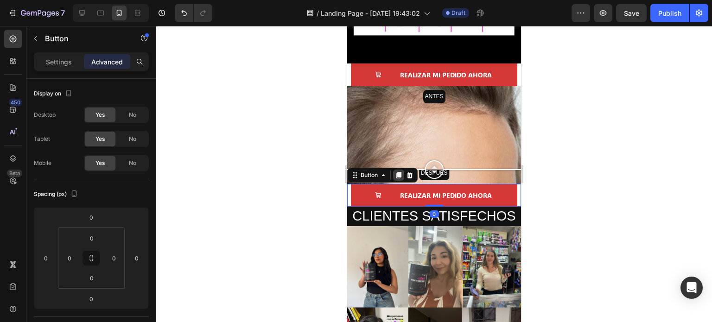
click at [398, 172] on icon at bounding box center [399, 175] width 5 height 6
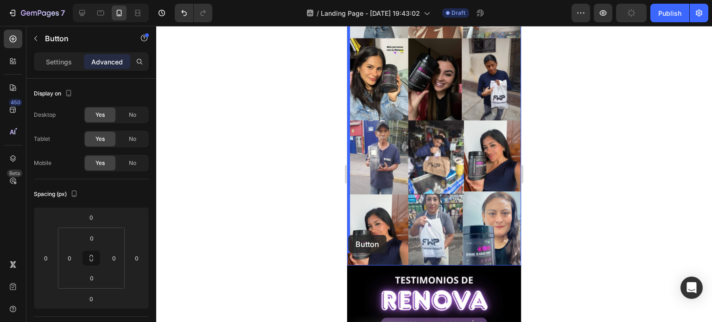
scroll to position [1939, 0]
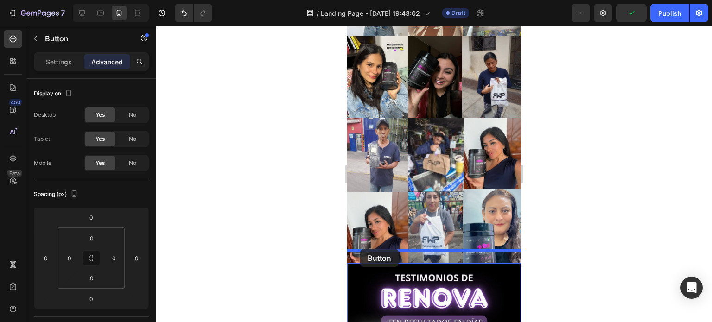
drag, startPoint x: 354, startPoint y: 184, endPoint x: 361, endPoint y: 249, distance: 65.3
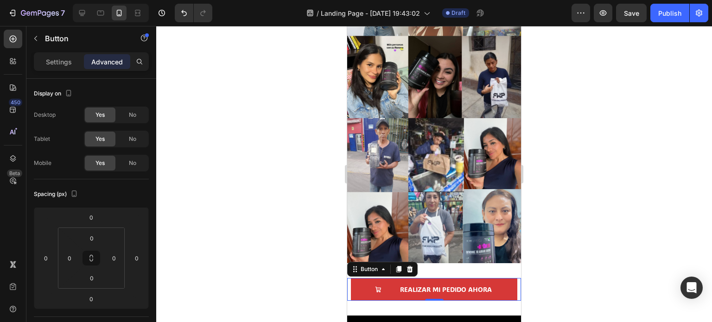
click at [274, 277] on div at bounding box center [434, 174] width 556 height 296
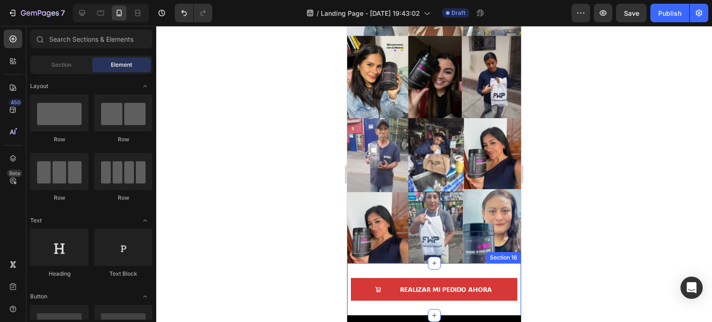
click at [366, 263] on div "REALIZAR MI PEDIDO AHORA Button Section 16" at bounding box center [434, 289] width 174 height 52
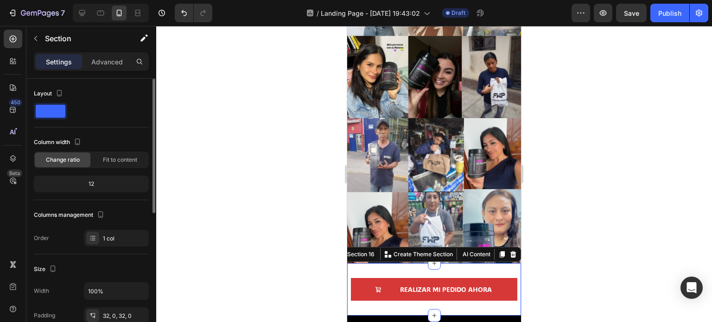
drag, startPoint x: 100, startPoint y: 64, endPoint x: 102, endPoint y: 85, distance: 21.0
click at [100, 64] on p "Advanced" at bounding box center [107, 62] width 32 height 10
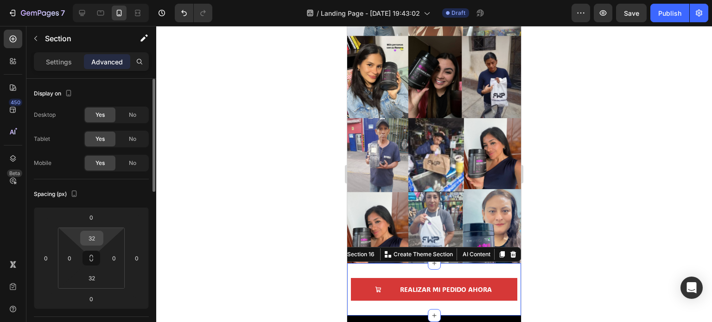
click at [92, 239] on input "32" at bounding box center [92, 238] width 19 height 14
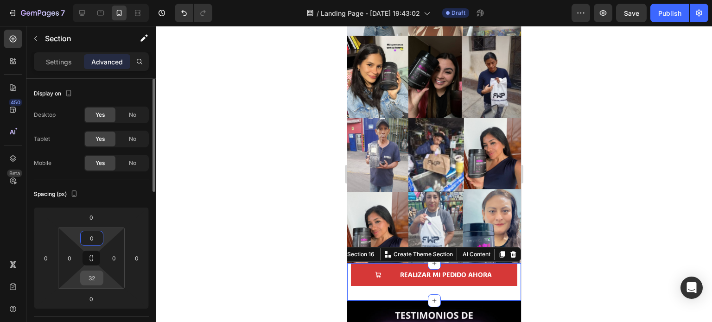
type input "0"
click at [86, 278] on input "32" at bounding box center [92, 278] width 19 height 14
click at [87, 278] on input "32" at bounding box center [92, 278] width 19 height 14
click at [93, 278] on input "032" at bounding box center [92, 278] width 19 height 14
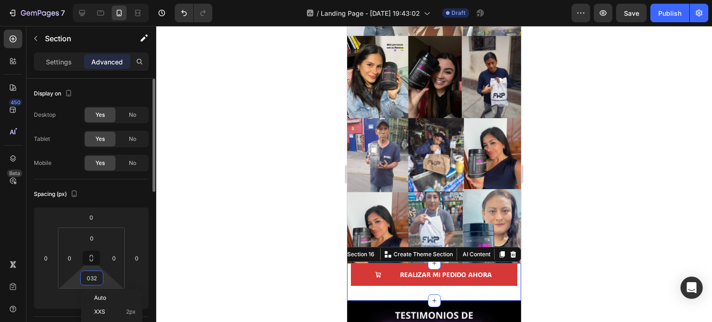
click at [93, 278] on input "032" at bounding box center [92, 278] width 19 height 14
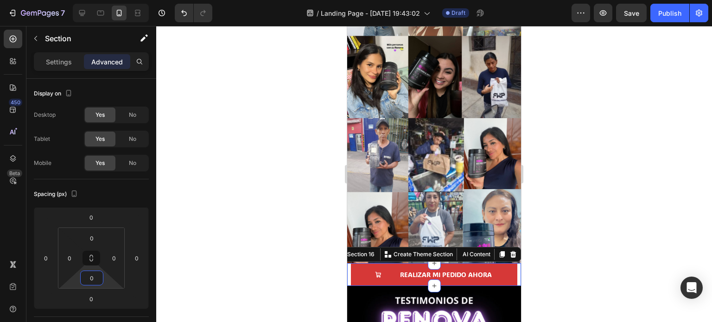
type input "0"
click at [271, 232] on div at bounding box center [434, 174] width 556 height 296
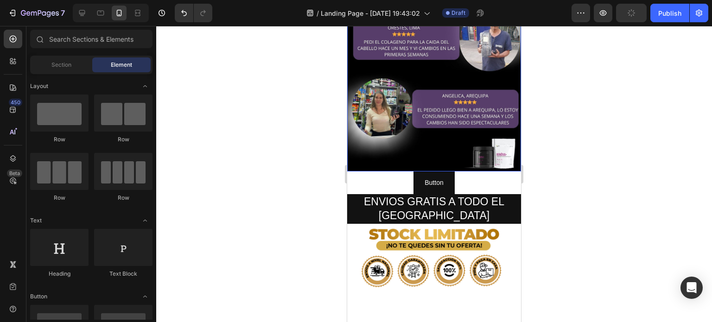
scroll to position [2356, 0]
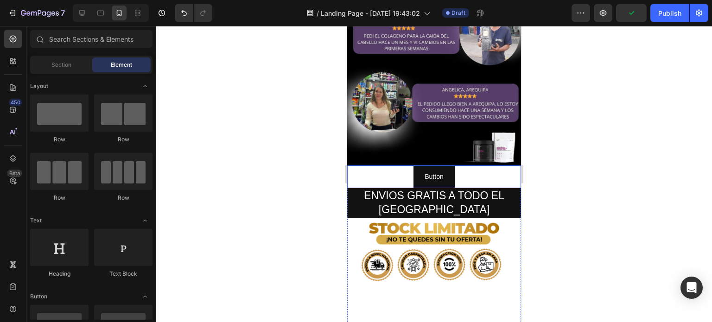
click at [371, 166] on div "Button Button" at bounding box center [434, 177] width 174 height 23
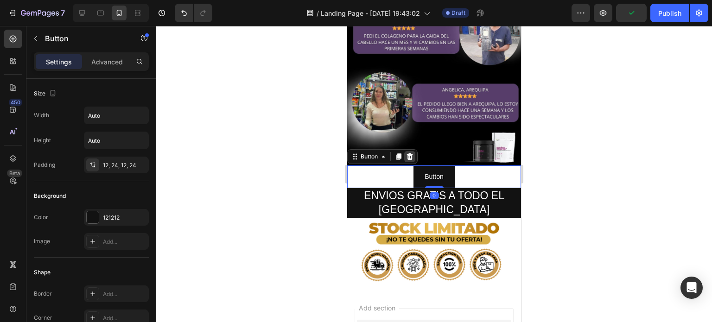
click at [411, 154] on icon at bounding box center [410, 157] width 6 height 6
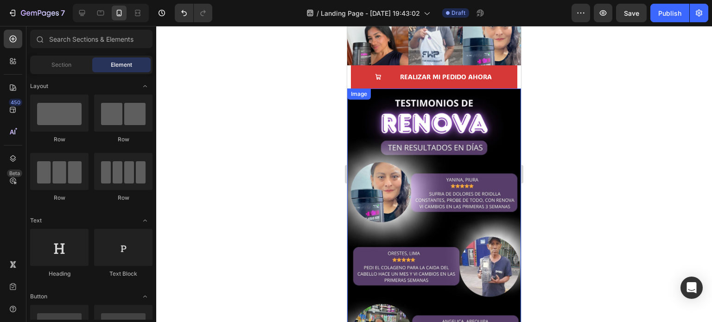
scroll to position [2124, 0]
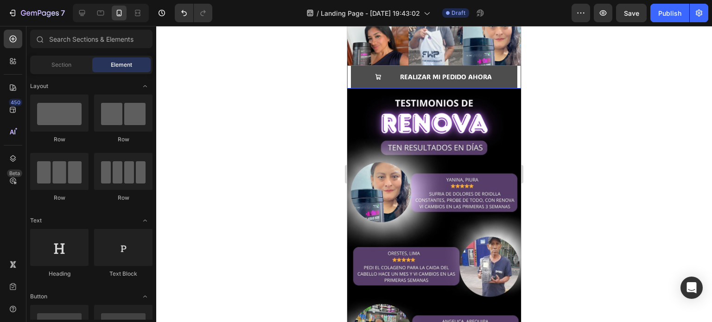
click at [356, 77] on button "REALIZAR MI PEDIDO AHORA" at bounding box center [434, 76] width 167 height 23
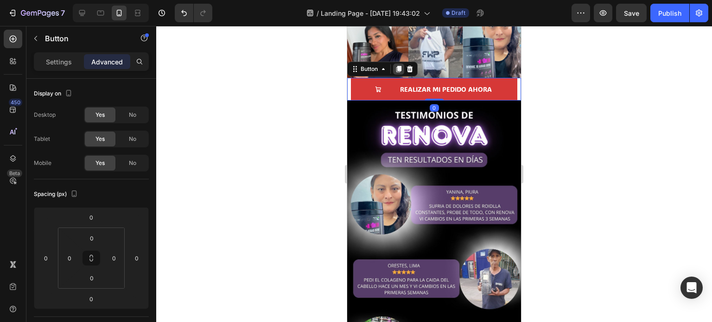
click at [399, 64] on div at bounding box center [398, 69] width 11 height 11
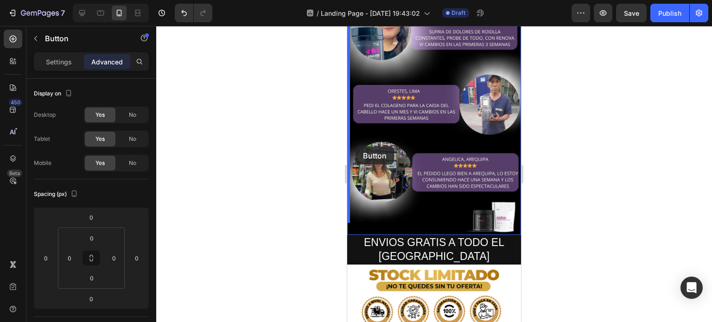
scroll to position [2310, 0]
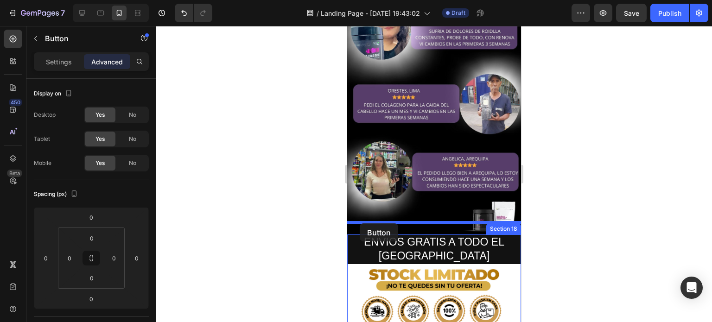
drag, startPoint x: 354, startPoint y: 82, endPoint x: 358, endPoint y: 218, distance: 136.4
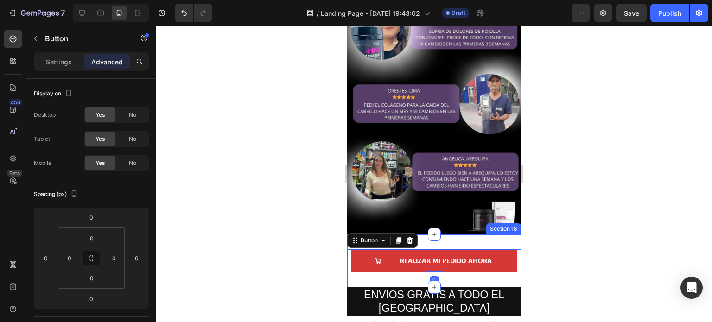
click at [454, 235] on div "REALIZAR MI PEDIDO AHORA Button 0 Section 18" at bounding box center [434, 261] width 174 height 52
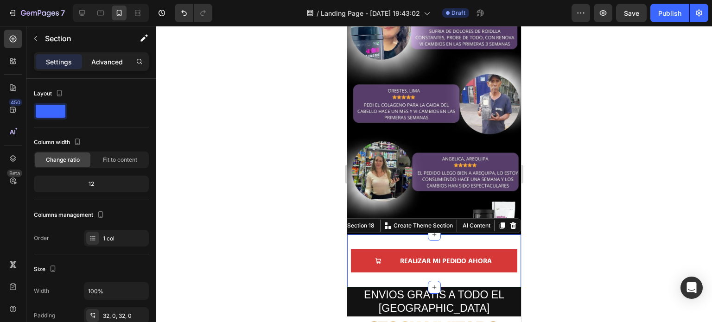
click at [105, 58] on p "Advanced" at bounding box center [107, 62] width 32 height 10
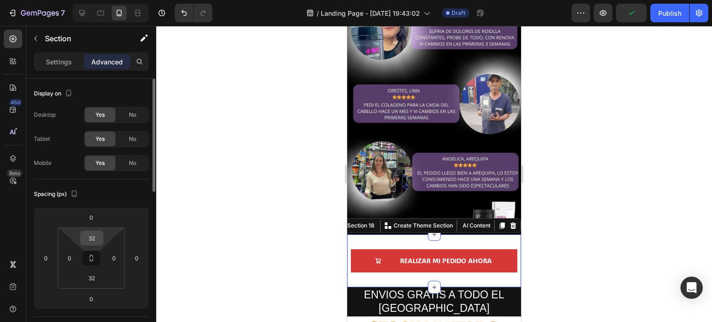
click at [89, 237] on input "32" at bounding box center [92, 238] width 19 height 14
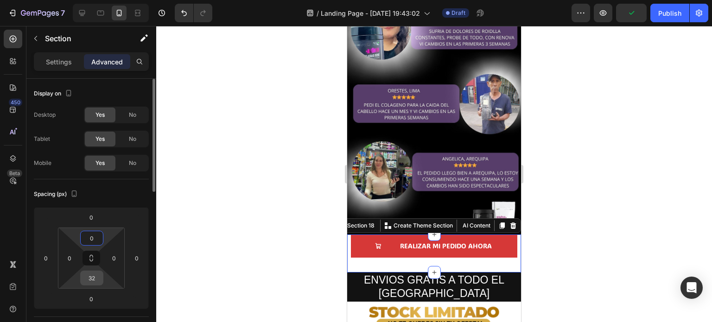
type input "0"
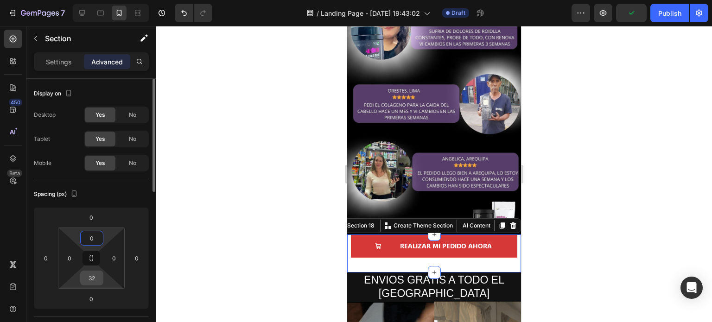
click at [93, 283] on input "32" at bounding box center [92, 278] width 19 height 14
type input "0"
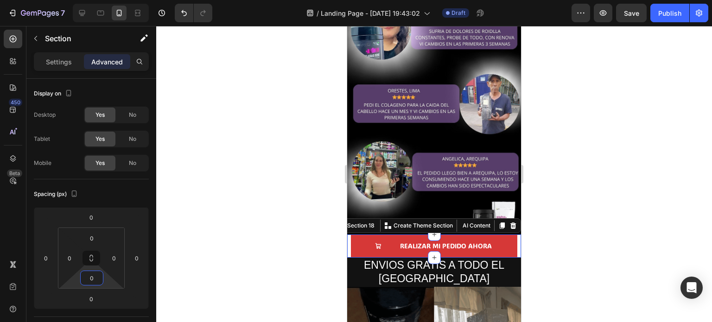
click at [280, 225] on div at bounding box center [434, 174] width 556 height 296
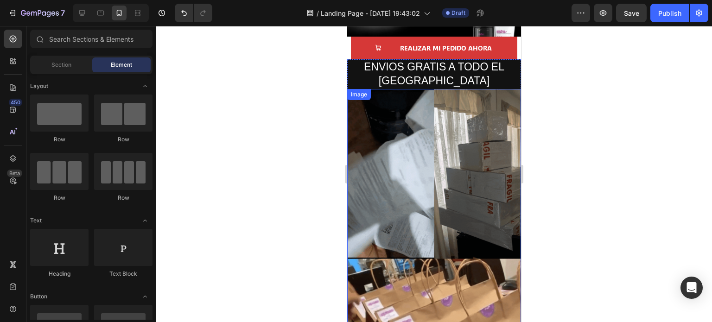
scroll to position [2496, 0]
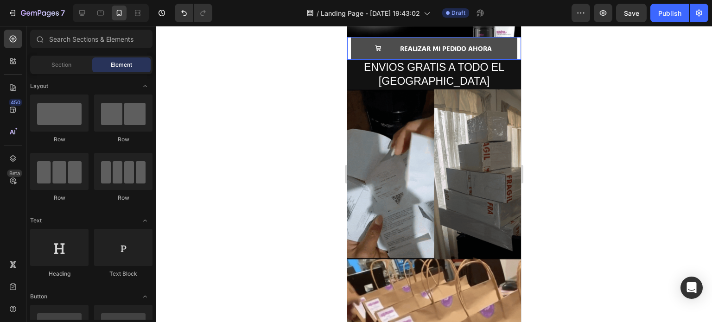
click at [357, 42] on button "REALIZAR MI PEDIDO AHORA" at bounding box center [434, 48] width 167 height 23
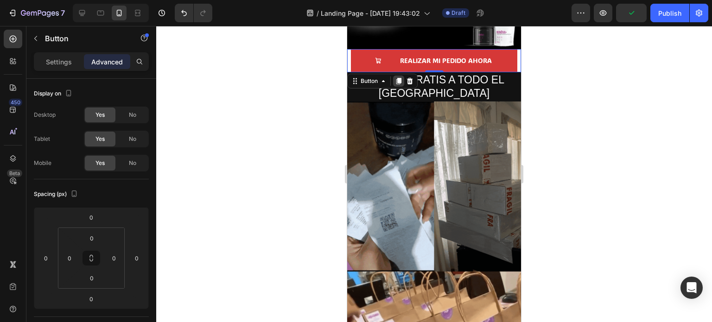
click at [398, 78] on icon at bounding box center [399, 81] width 5 height 6
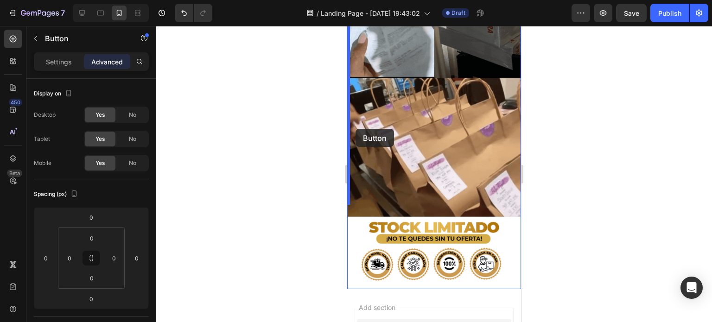
scroll to position [2774, 0]
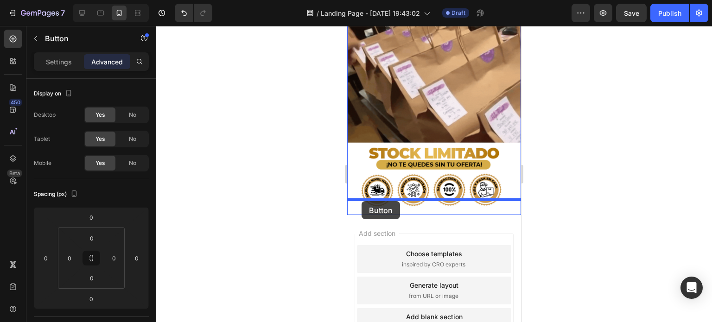
drag, startPoint x: 353, startPoint y: 51, endPoint x: 362, endPoint y: 201, distance: 150.6
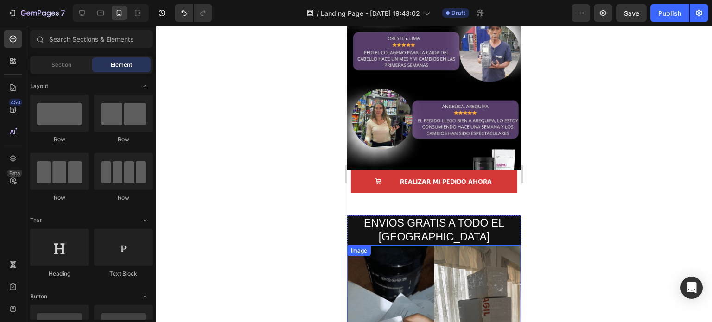
scroll to position [2329, 0]
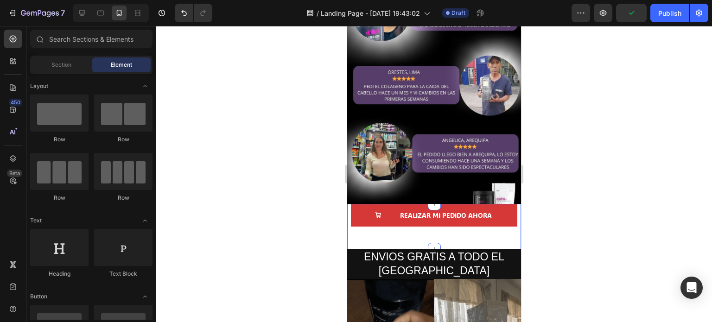
click at [438, 236] on div "REALIZAR MI PEDIDO AHORA Button" at bounding box center [434, 226] width 174 height 45
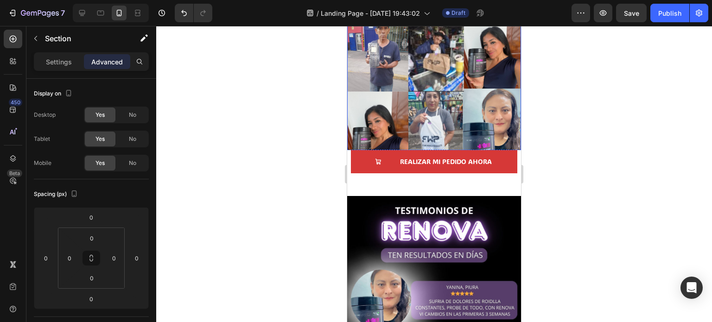
scroll to position [2050, 0]
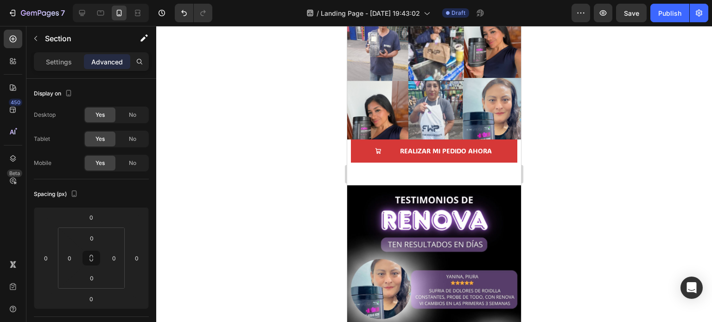
click at [599, 156] on div at bounding box center [434, 174] width 556 height 296
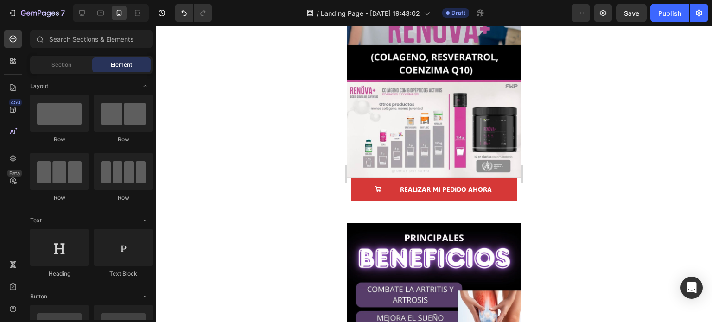
scroll to position [186, 0]
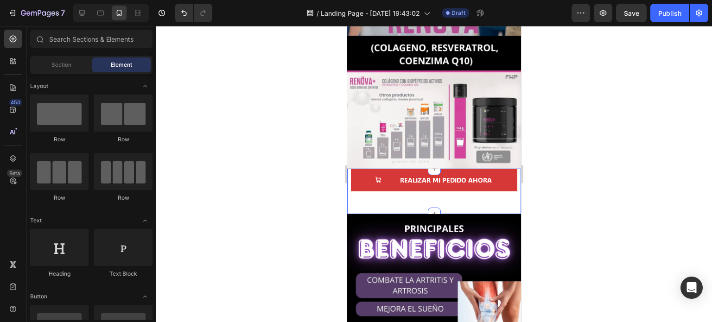
click at [365, 193] on div "REALIZAR MI PEDIDO AHORA Button" at bounding box center [434, 191] width 174 height 45
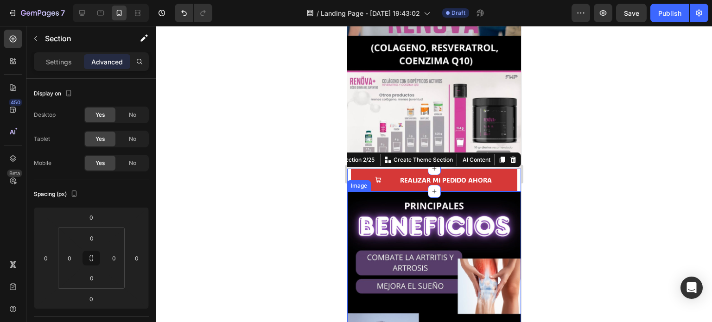
click at [224, 205] on div at bounding box center [434, 174] width 556 height 296
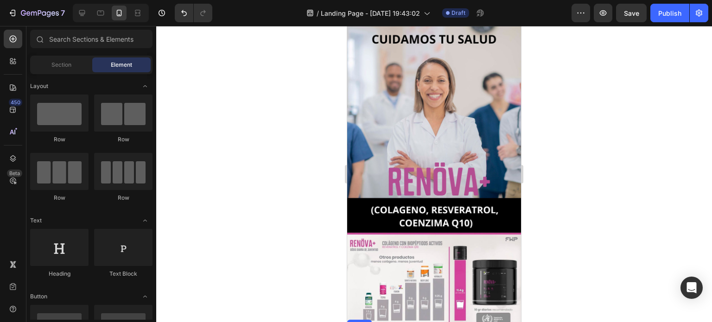
scroll to position [0, 0]
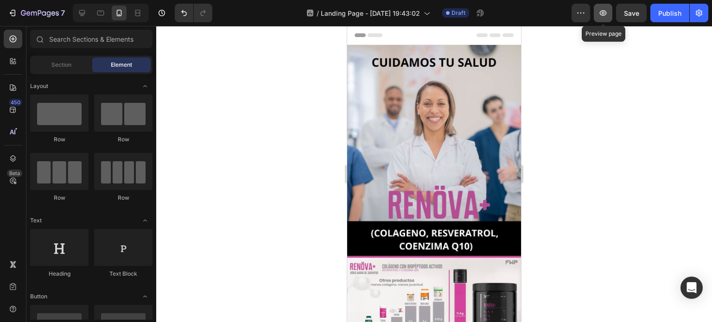
click at [607, 16] on icon "button" at bounding box center [603, 12] width 9 height 9
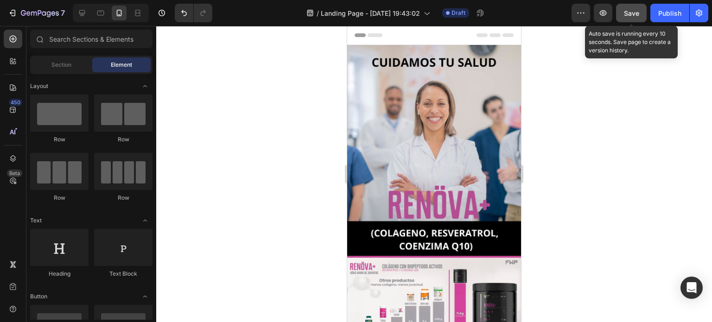
click at [633, 16] on span "Save" at bounding box center [631, 13] width 15 height 8
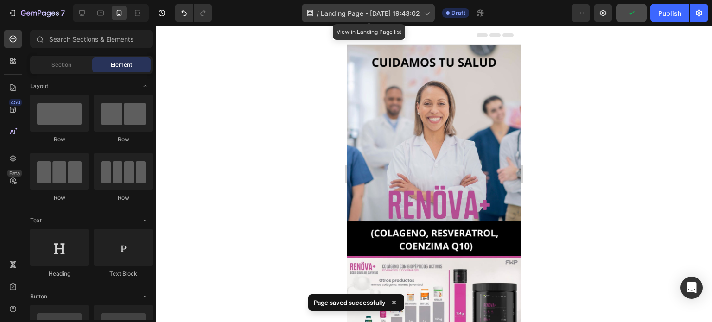
click at [397, 13] on span "Landing Page - [DATE] 19:43:02" at bounding box center [370, 13] width 99 height 10
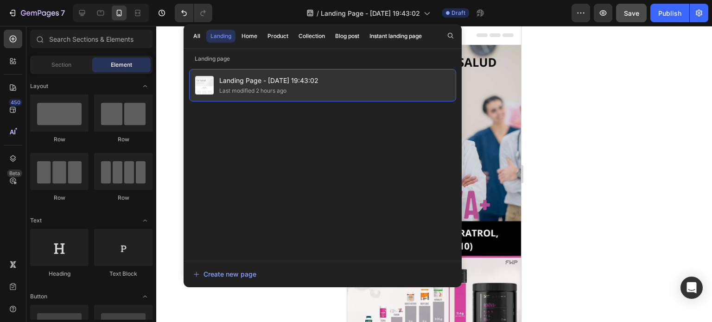
click at [322, 82] on div "Landing Page - [DATE] 19:43:02 Last modified 2 hours ago" at bounding box center [322, 85] width 267 height 32
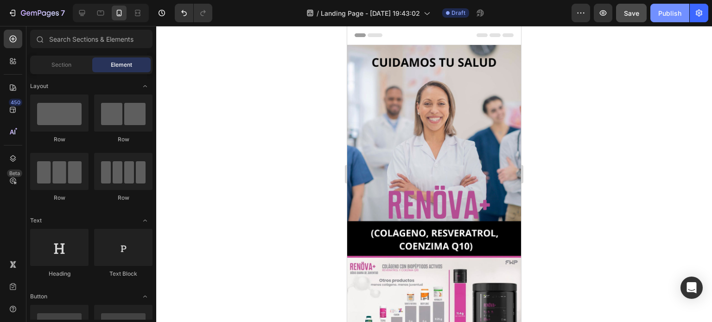
click at [671, 10] on div "Publish" at bounding box center [670, 13] width 23 height 10
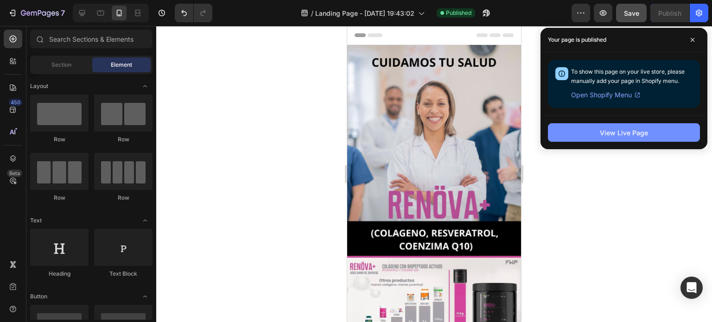
click at [622, 133] on div "View Live Page" at bounding box center [624, 133] width 48 height 10
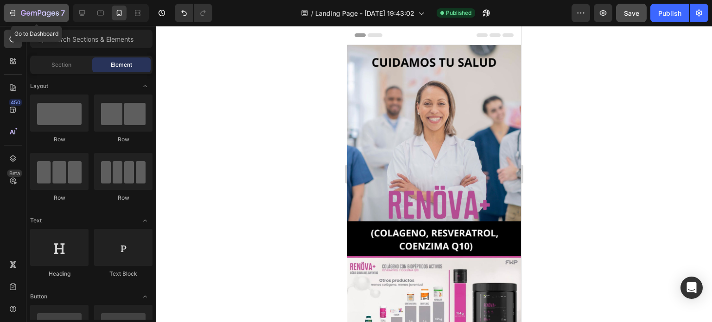
click at [12, 15] on icon "button" at bounding box center [12, 12] width 9 height 9
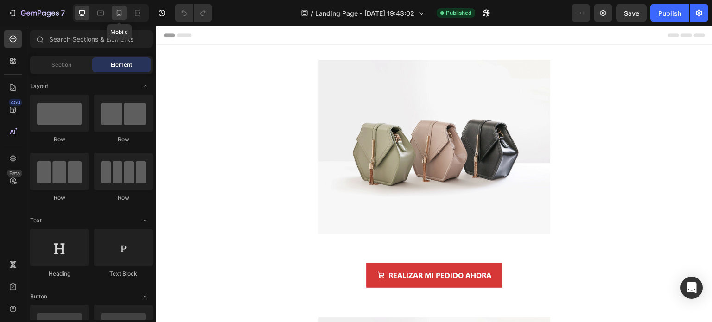
click at [122, 9] on icon at bounding box center [119, 12] width 9 height 9
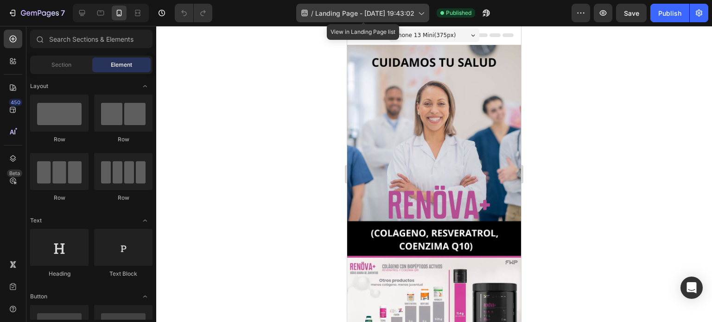
click at [422, 15] on icon at bounding box center [421, 12] width 9 height 9
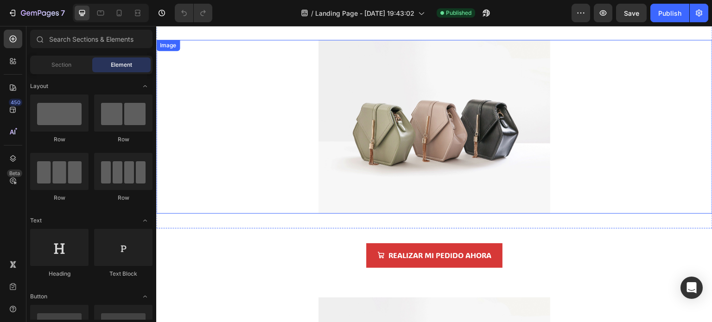
scroll to position [278, 0]
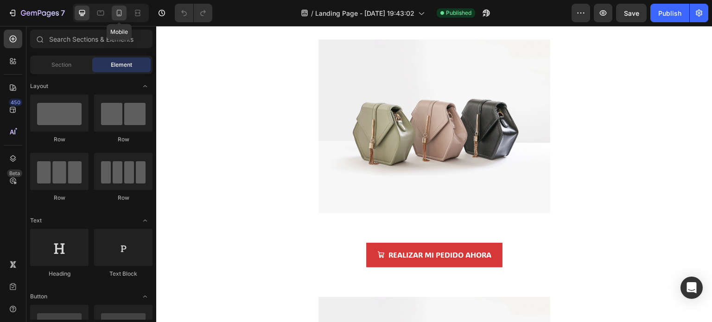
click at [119, 10] on icon at bounding box center [119, 13] width 5 height 6
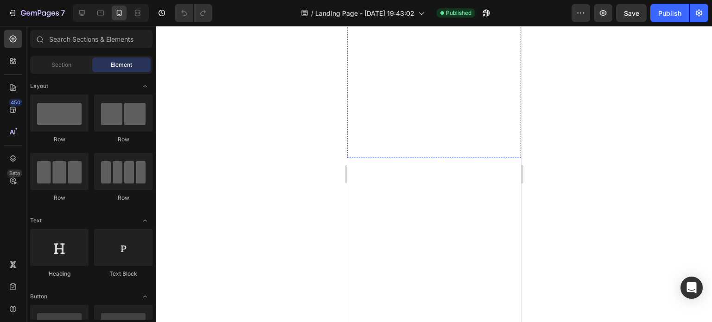
scroll to position [649, 0]
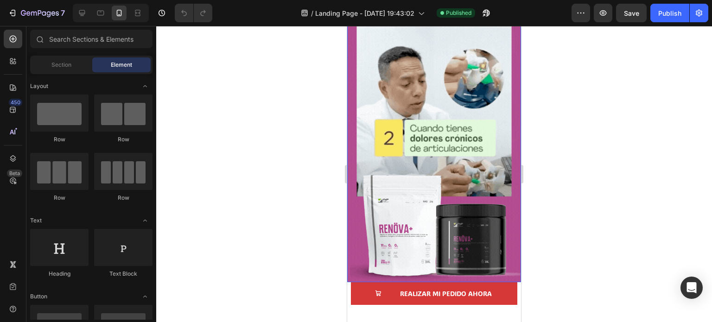
click at [378, 81] on img at bounding box center [434, 127] width 174 height 309
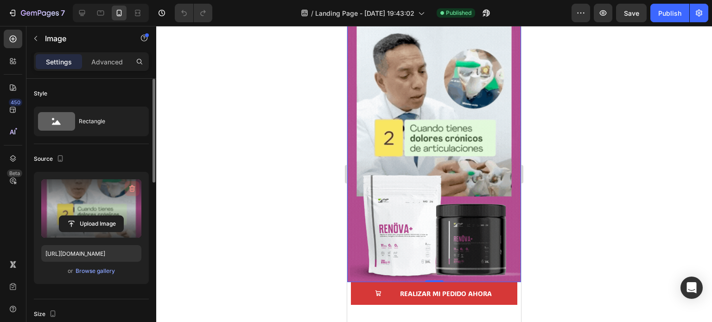
click at [134, 188] on icon "button" at bounding box center [132, 189] width 6 height 7
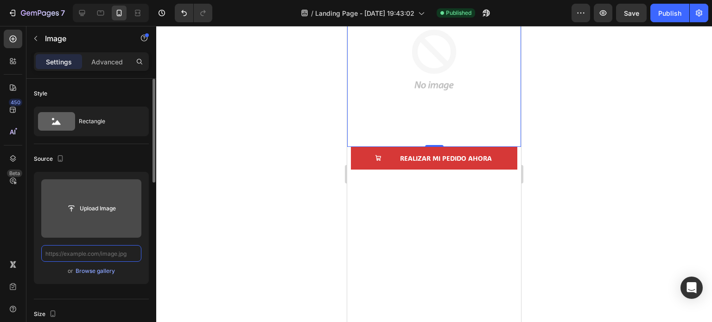
click at [130, 256] on input "text" at bounding box center [91, 253] width 100 height 17
paste input "https://cdn.shopify.com/s/files/1/0760/1445/2965/files/gempages_575356465494098…"
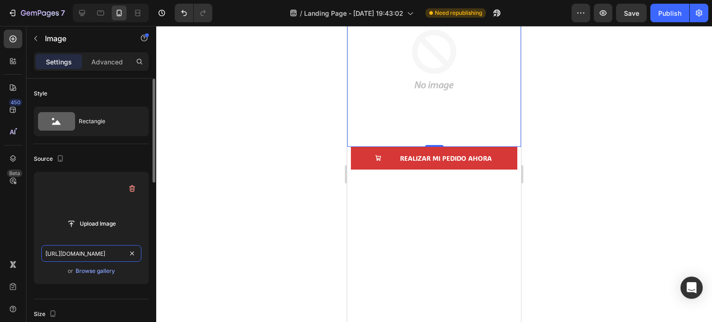
type input "https://cdn.shopify.com/s/files/1/0760/1445/2965/files/gempages_575356465494098…"
click at [140, 279] on div "Upload Image https://cdn.shopify.com/s/files/1/0760/1445/2965/files/gempages_57…" at bounding box center [91, 228] width 115 height 112
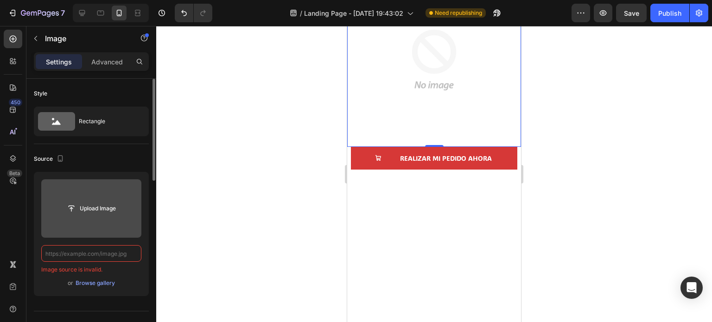
scroll to position [0, 0]
paste input "https://cdn.shopify.com/s/files/1/0760/1445/2965/files/CUIDAMOS_TU_SALUD_1.gif?…"
type input "https://cdn.shopify.com/s/files/1/0760/1445/2965/files/CUIDAMOS_TU_SALUD_1.gif?…"
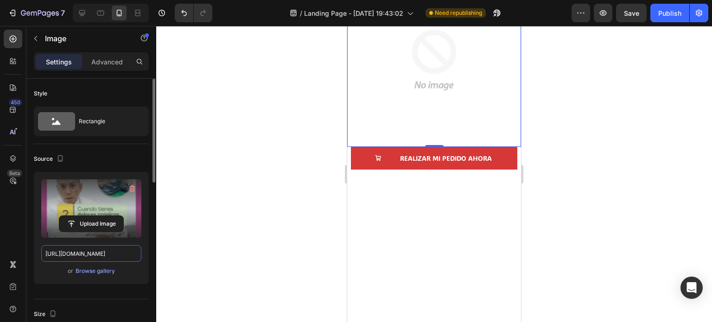
scroll to position [0, 183]
